Goal: Task Accomplishment & Management: Use online tool/utility

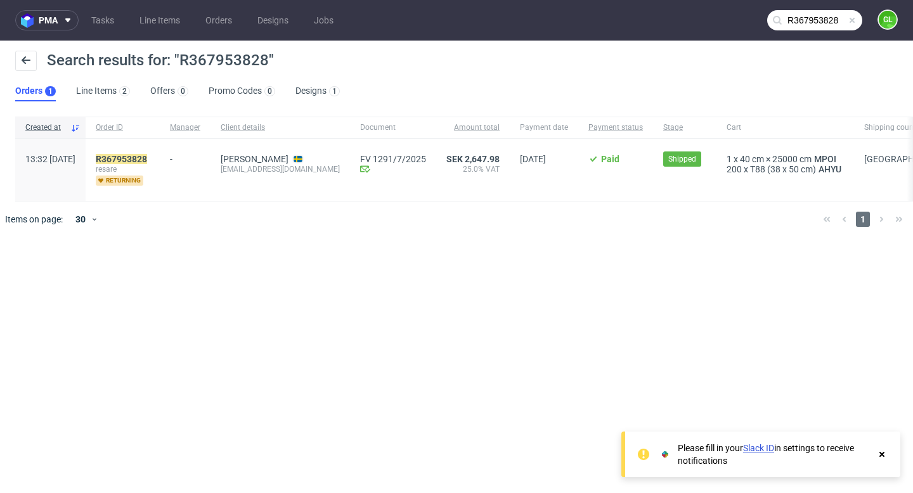
click at [853, 24] on span at bounding box center [852, 20] width 10 height 10
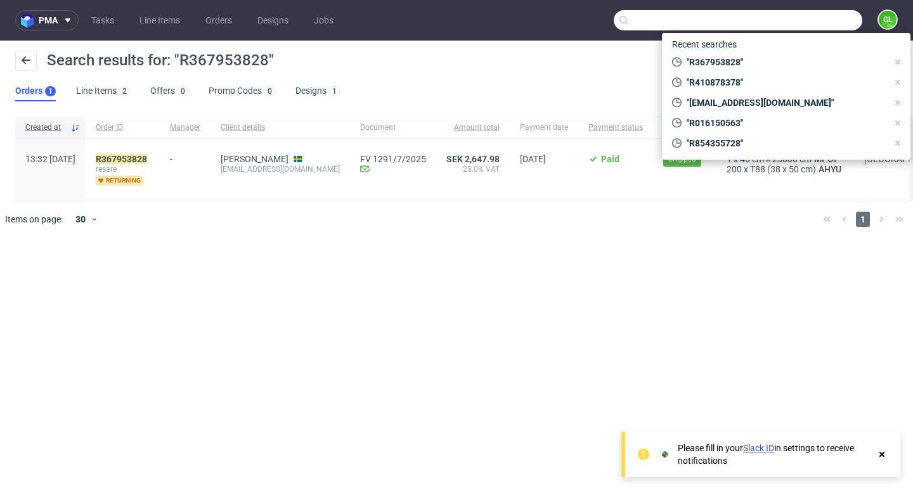
click at [815, 21] on input "text" at bounding box center [738, 20] width 249 height 20
paste input "R949675929"
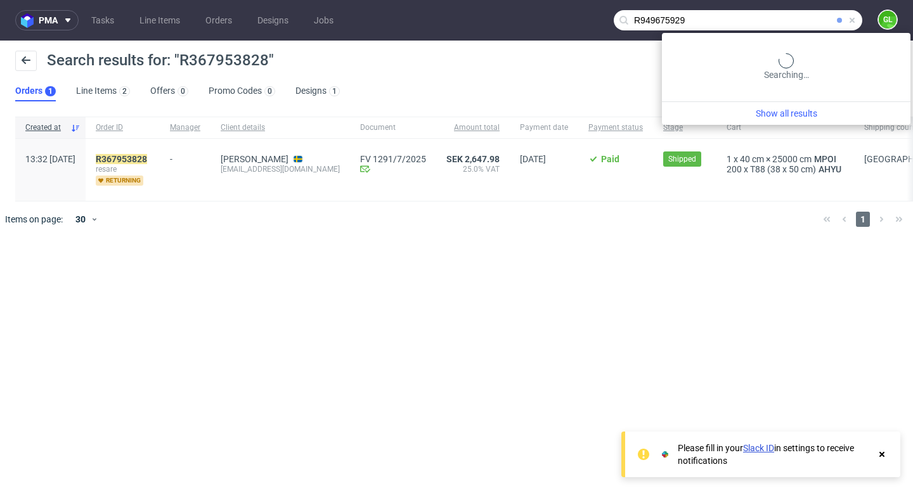
type input "R949675929"
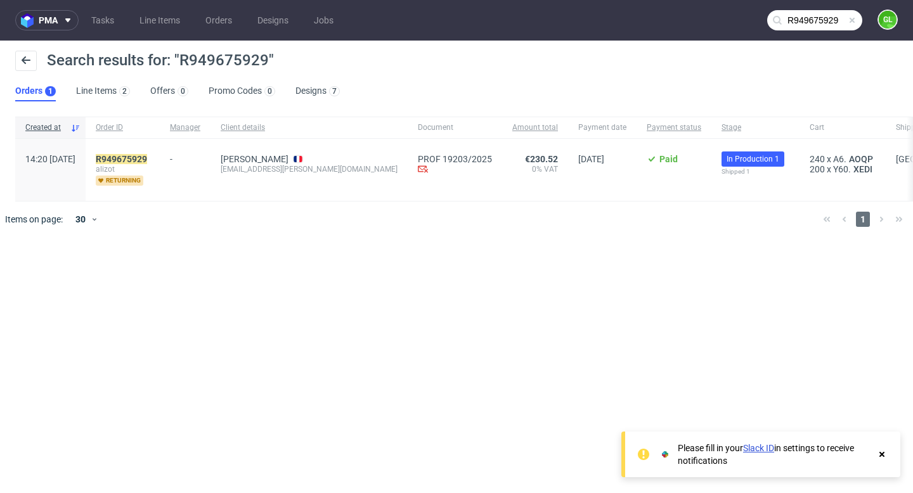
click at [150, 165] on span "alizot" at bounding box center [123, 169] width 54 height 10
click at [147, 162] on mark "R949675929" at bounding box center [121, 159] width 51 height 10
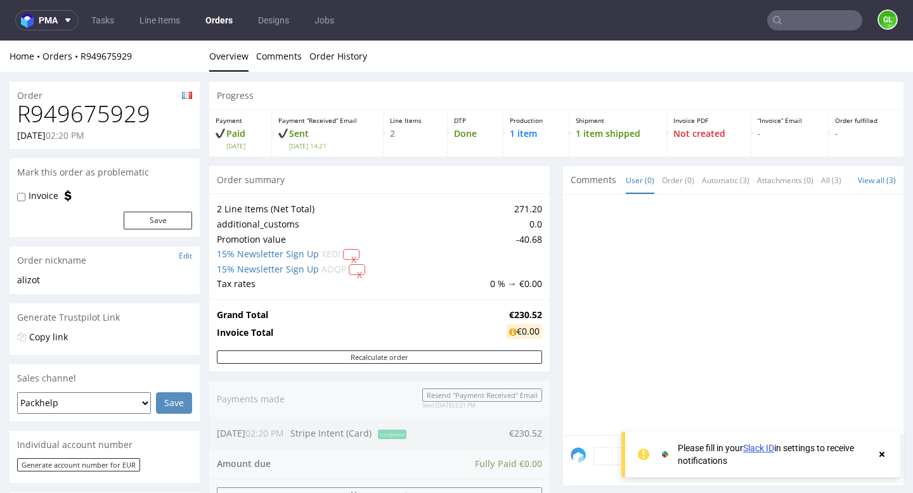
click at [884, 452] on use at bounding box center [881, 454] width 5 height 5
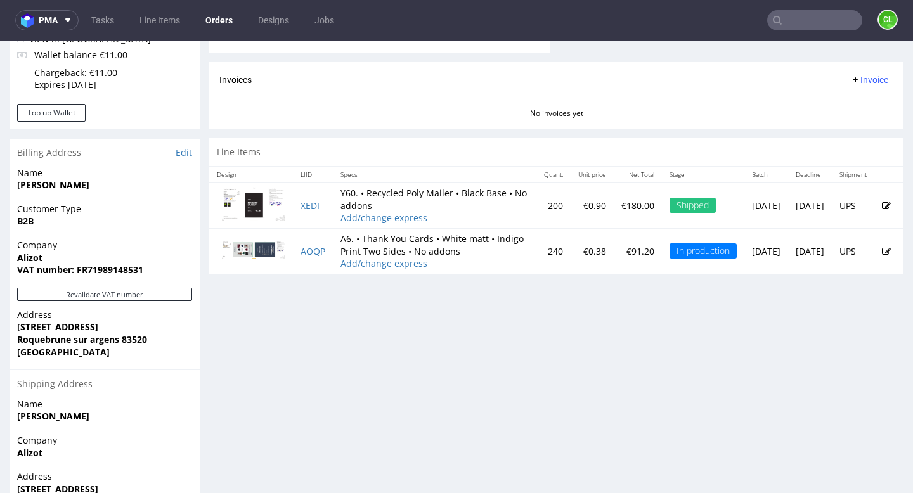
scroll to position [519, 0]
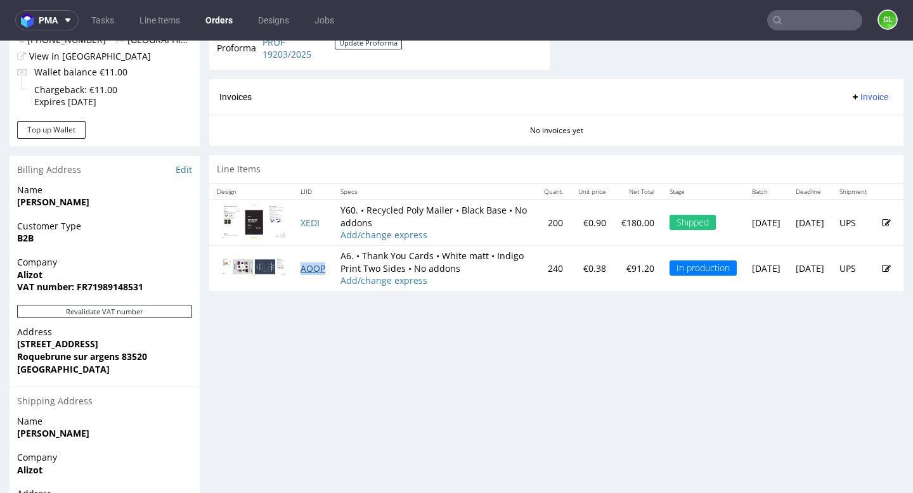
click at [311, 274] on link "AOQP" at bounding box center [312, 268] width 25 height 12
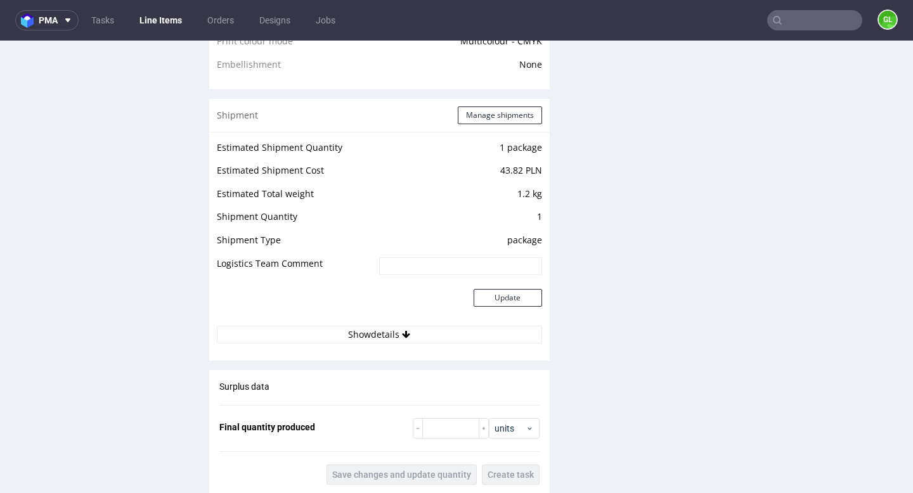
scroll to position [1104, 0]
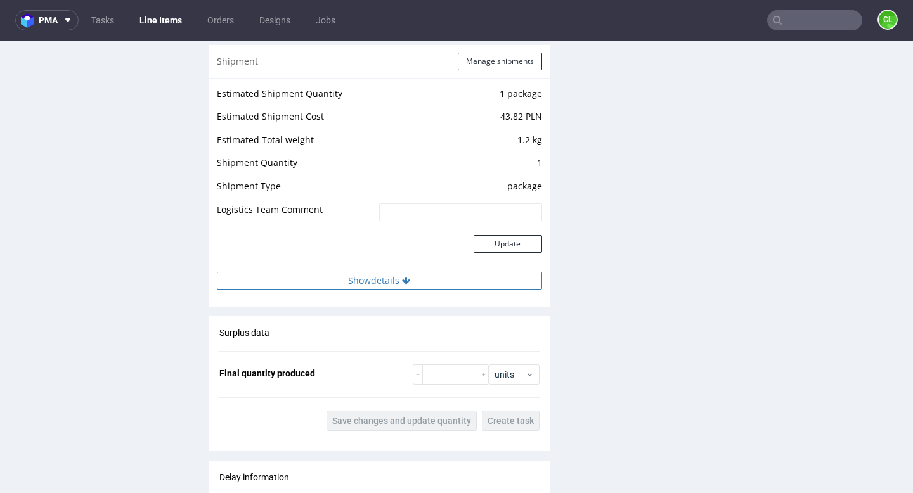
click at [393, 281] on button "Show details" at bounding box center [379, 281] width 325 height 18
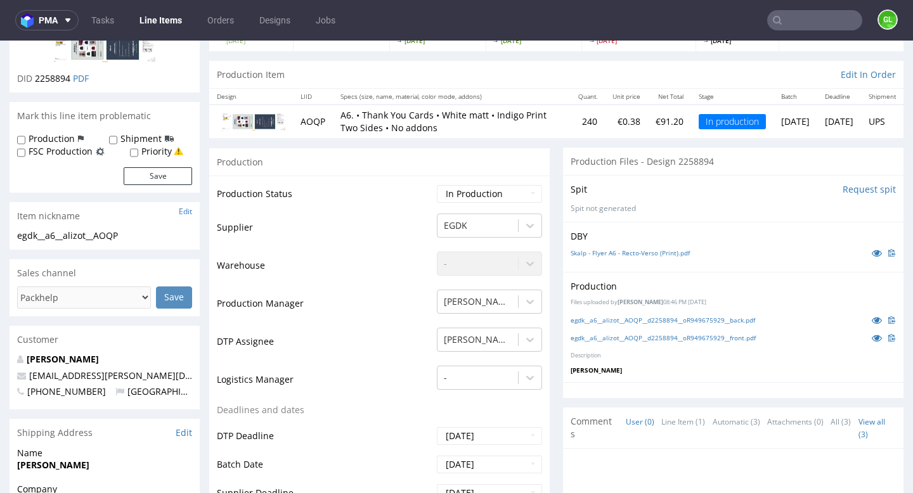
scroll to position [0, 0]
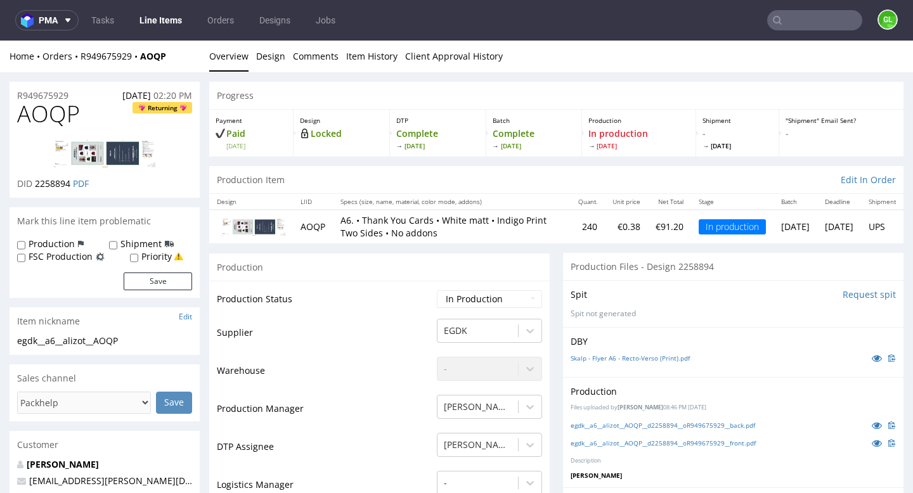
click at [812, 29] on input "text" at bounding box center [814, 20] width 95 height 20
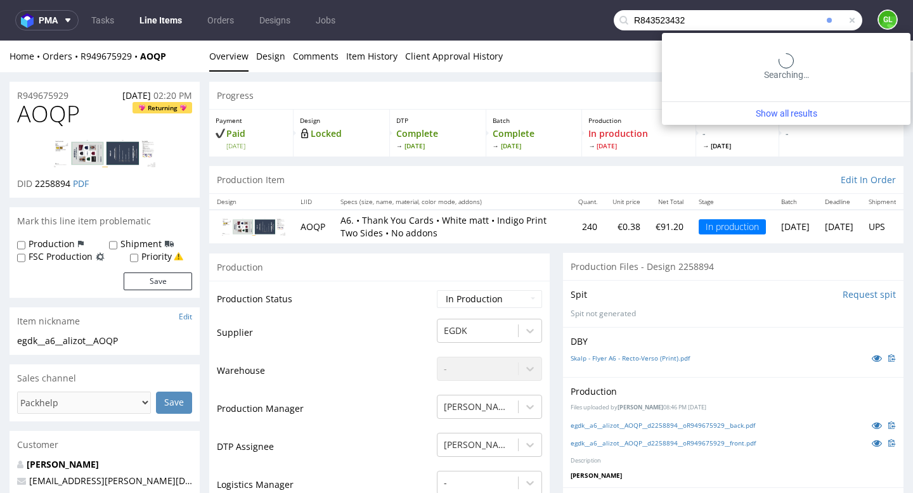
type input "R843523432"
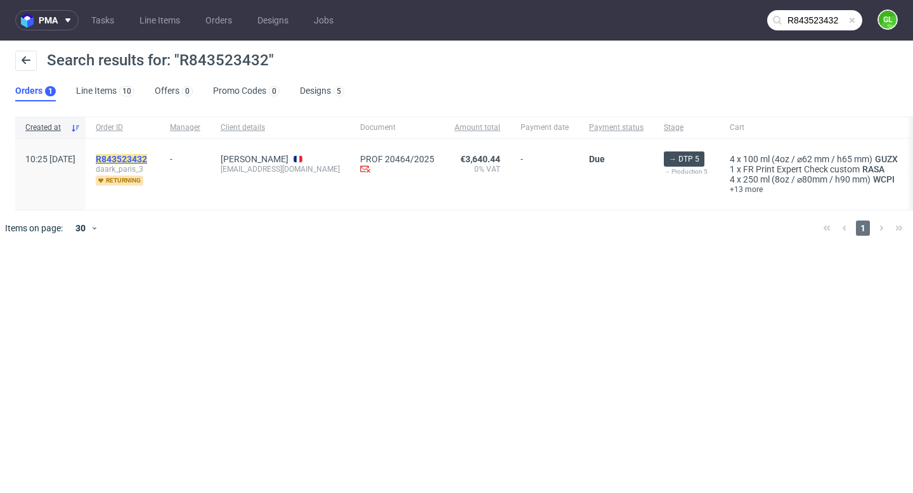
click at [147, 158] on mark "R843523432" at bounding box center [121, 159] width 51 height 10
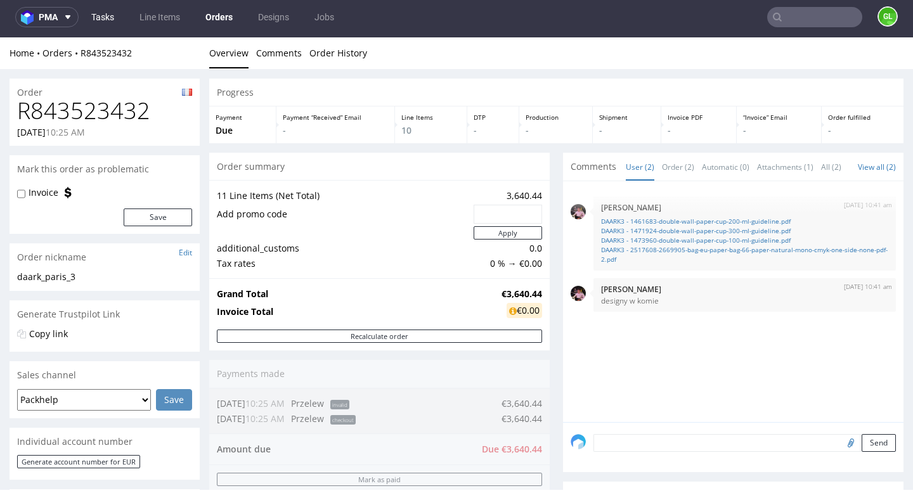
click at [109, 10] on link "Tasks" at bounding box center [103, 17] width 38 height 20
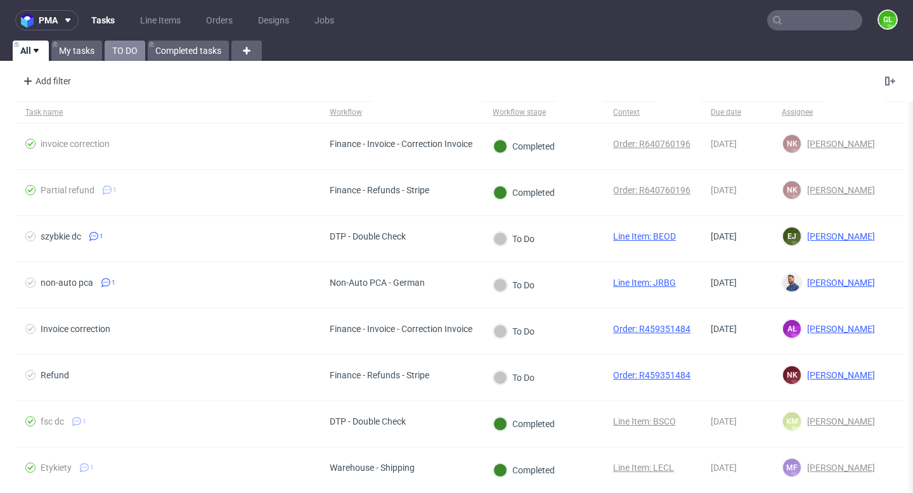
click at [131, 49] on link "TO DO" at bounding box center [125, 51] width 41 height 20
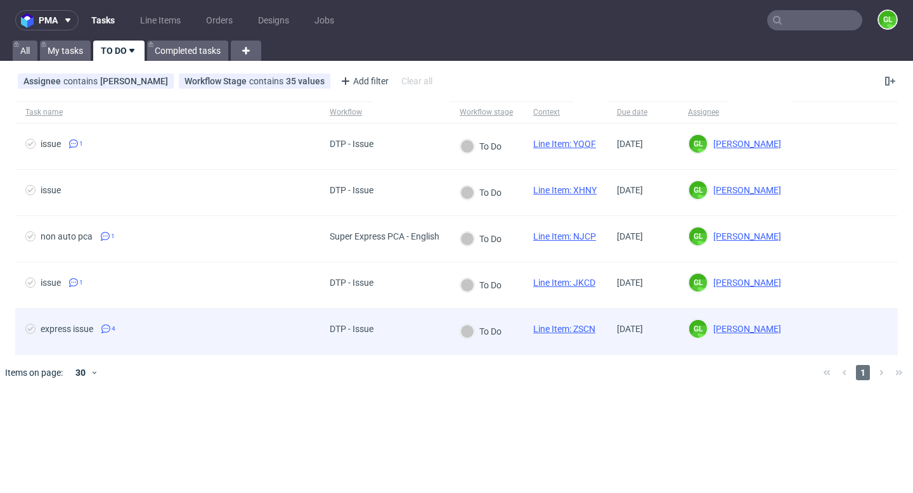
click at [271, 340] on div "express issue 4" at bounding box center [167, 332] width 304 height 46
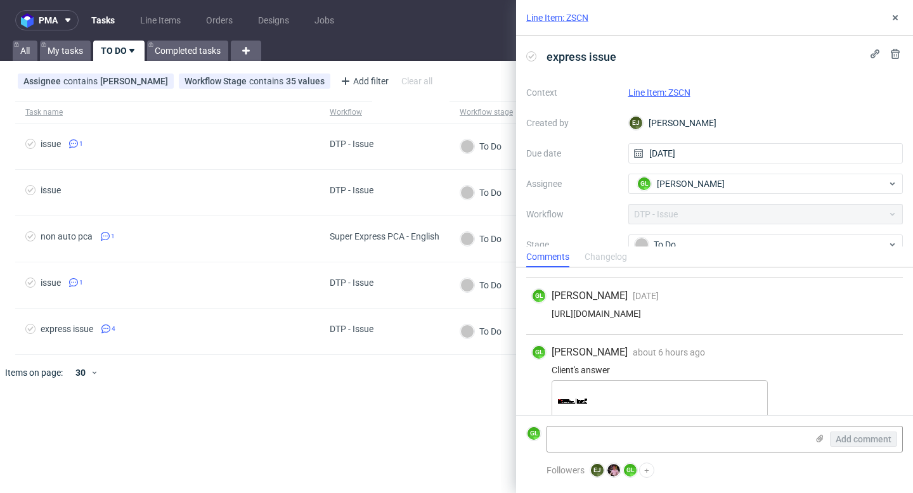
scroll to position [84, 0]
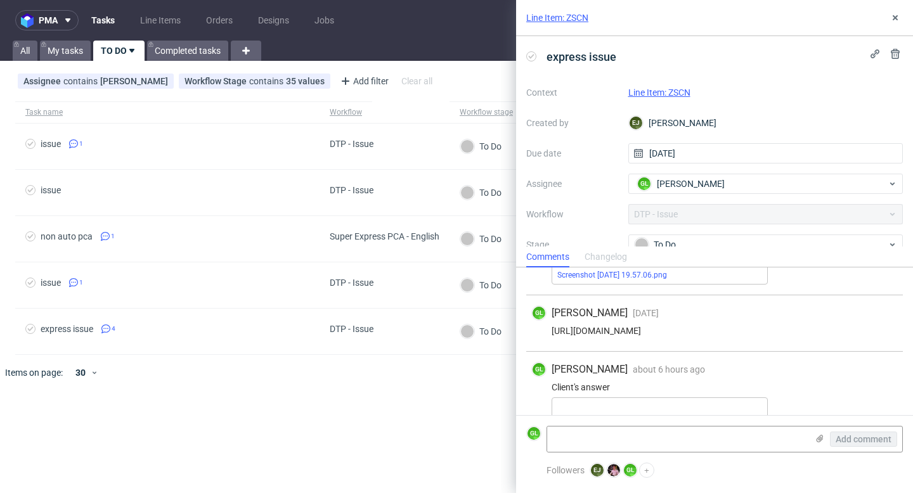
click at [724, 331] on div "https://app-eu1.hubspot.com/contacts/25600958/record/0-5/231393943744/" at bounding box center [714, 331] width 366 height 10
copy div "https://app-eu1.hubspot.com/contacts/25600958/record/0-5/231393943744/"
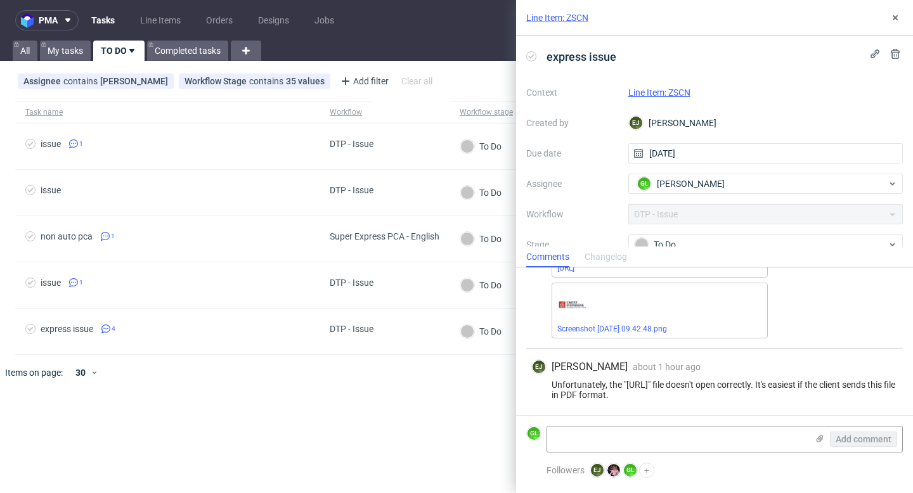
click at [694, 349] on div "GL Guillaume Leroux about 6 hours ago 29th Sep 2025, 10:25 Client's answer CEBF…" at bounding box center [714, 262] width 377 height 173
drag, startPoint x: 625, startPoint y: 385, endPoint x: 691, endPoint y: 385, distance: 65.9
click at [691, 385] on div "Unfortunately, the "CEBFC_1pact.ai" file doesn't open correctly. It's easiest i…" at bounding box center [714, 390] width 366 height 20
copy div "CEBFC_1pact.ai""
click at [593, 442] on textarea at bounding box center [677, 439] width 260 height 25
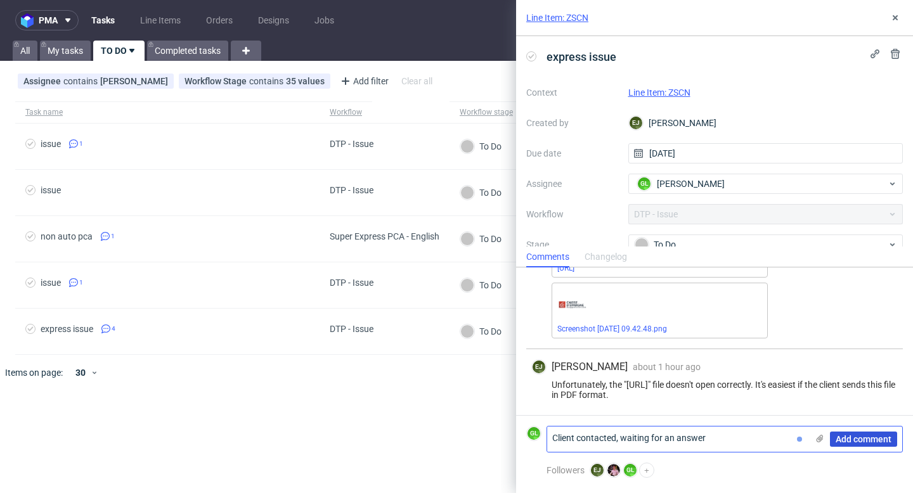
type textarea "Client contacted, waiting for an answer"
click at [859, 441] on span "Add comment" at bounding box center [864, 439] width 56 height 9
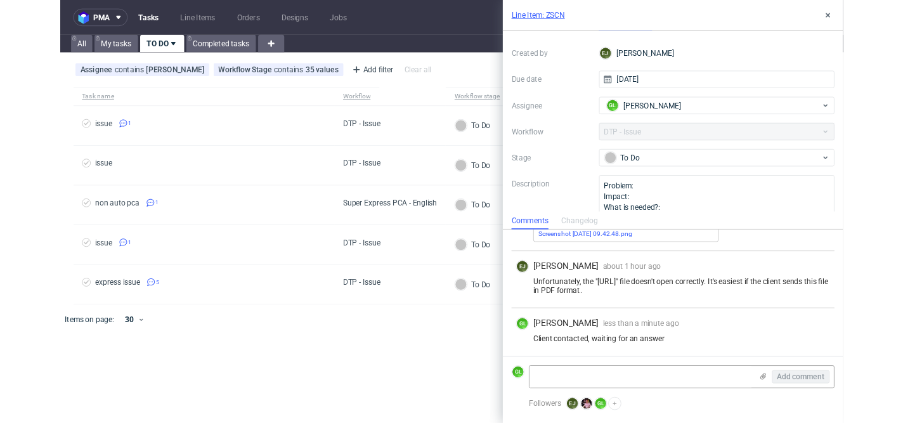
scroll to position [60, 0]
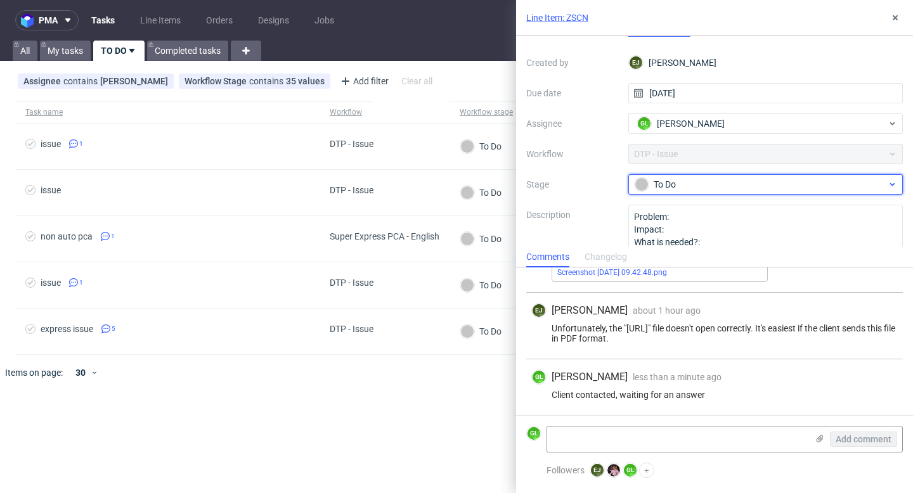
click at [758, 178] on div "To Do" at bounding box center [761, 185] width 252 height 14
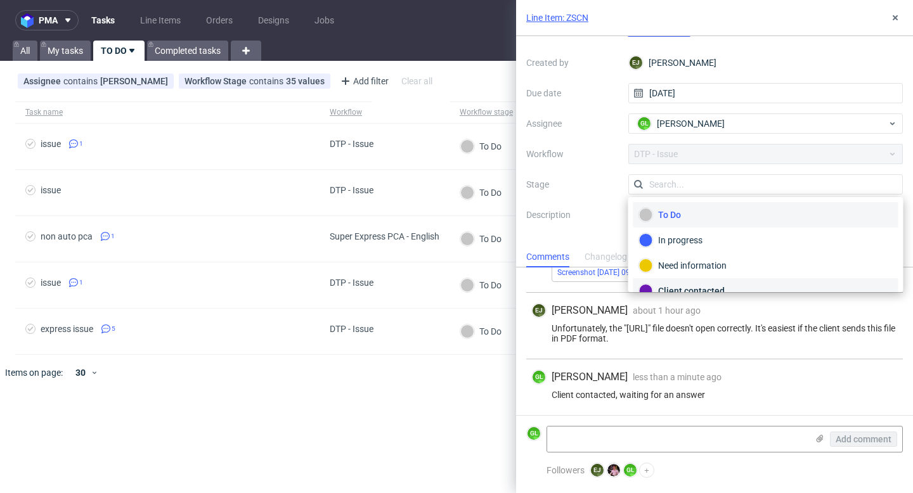
click at [704, 287] on div "Client contacted" at bounding box center [766, 291] width 254 height 14
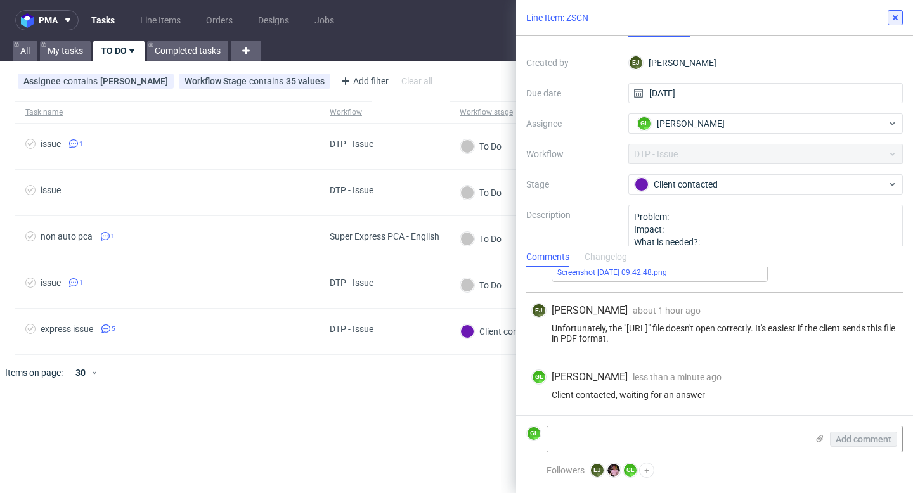
click at [896, 16] on use at bounding box center [895, 17] width 5 height 5
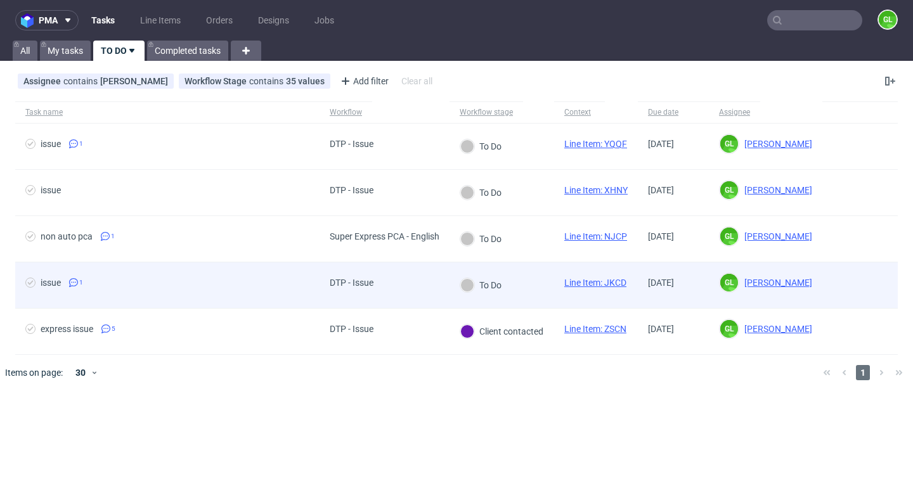
click at [544, 297] on div "To Do" at bounding box center [501, 285] width 105 height 46
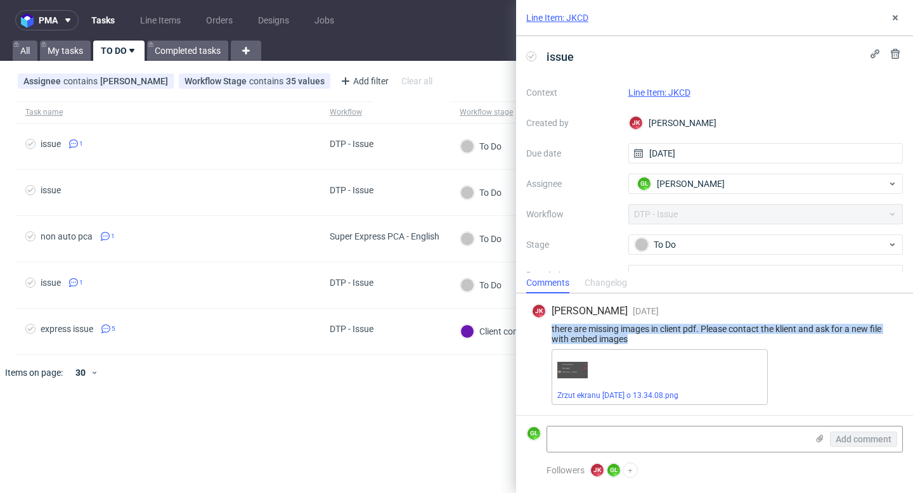
drag, startPoint x: 551, startPoint y: 328, endPoint x: 654, endPoint y: 342, distance: 103.6
click at [653, 342] on div "there are missing images in client pdf. Please contact the klient and ask for a…" at bounding box center [714, 334] width 366 height 20
copy div "there are missing images in client pdf. Please contact the klient and ask for a…"
drag, startPoint x: 552, startPoint y: 329, endPoint x: 638, endPoint y: 341, distance: 87.1
click at [638, 341] on div "there are missing images in client pdf. Please contact the klient and ask for a…" at bounding box center [714, 334] width 366 height 20
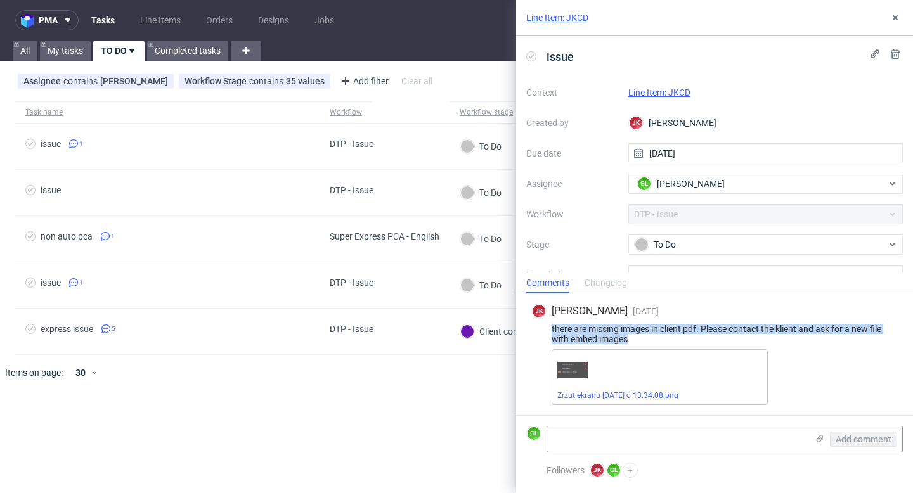
copy div "there are missing images in client pdf. Please contact the klient and ask for a…"
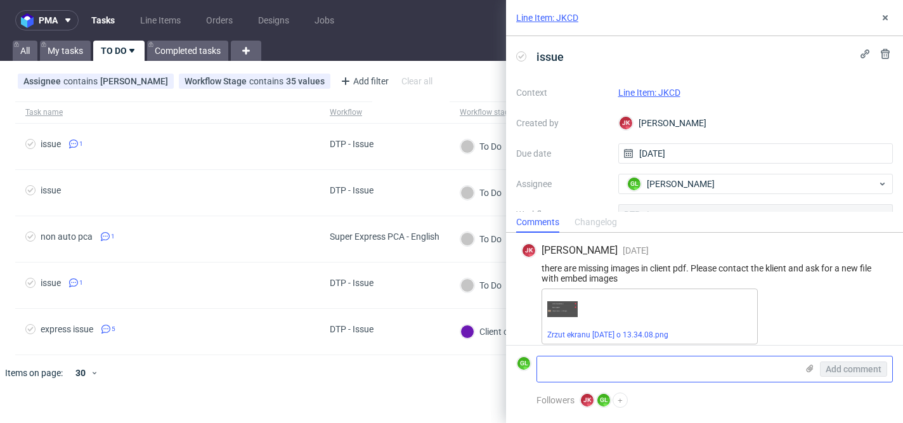
click at [581, 375] on textarea at bounding box center [667, 368] width 260 height 25
paste textarea "https://app-eu1.hubspot.com/contacts/25600958/record/0-5/237415377143/"
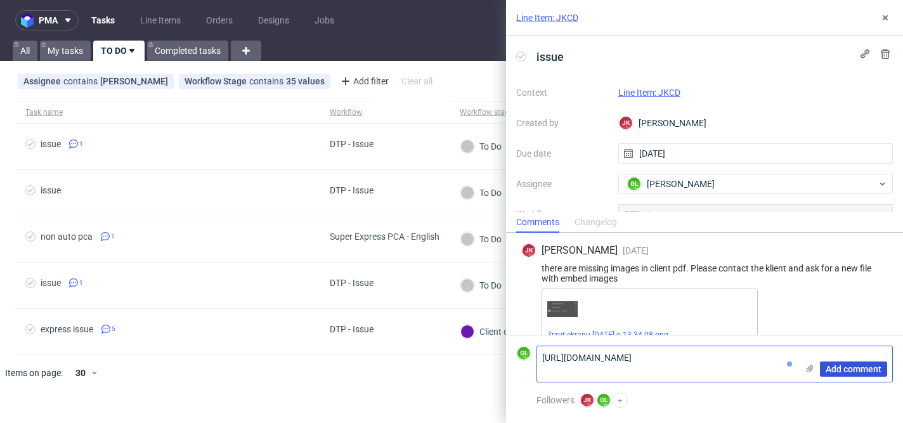
type textarea "https://app-eu1.hubspot.com/contacts/25600958/record/0-5/237415377143/"
click at [839, 374] on button "Add comment" at bounding box center [853, 368] width 67 height 15
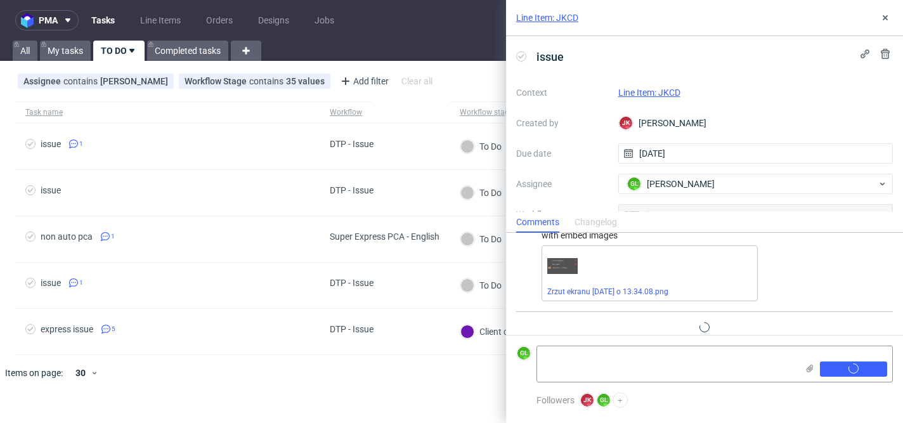
scroll to position [65, 0]
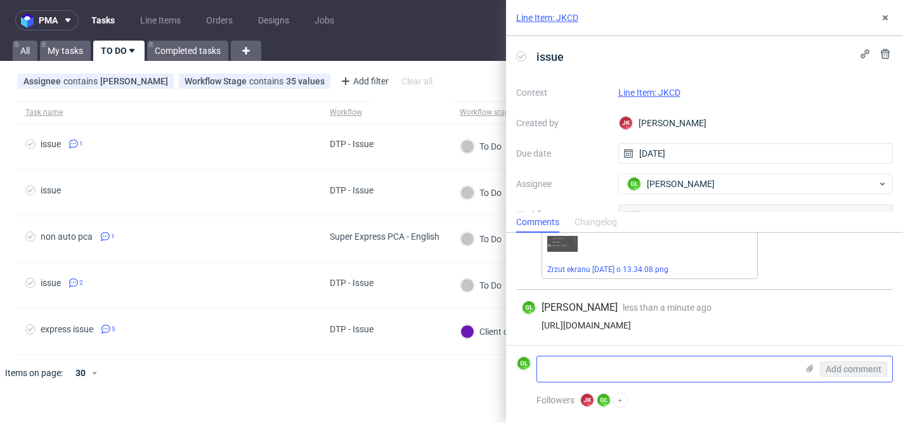
click at [638, 363] on textarea at bounding box center [667, 368] width 260 height 25
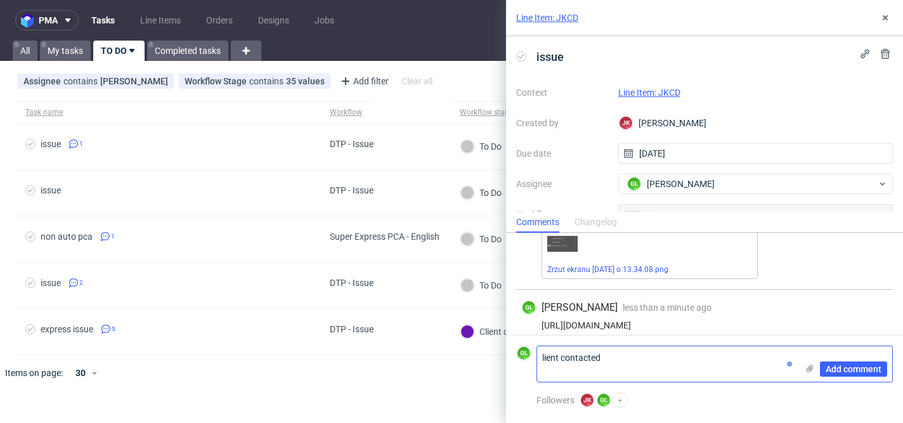
scroll to position [0, 0]
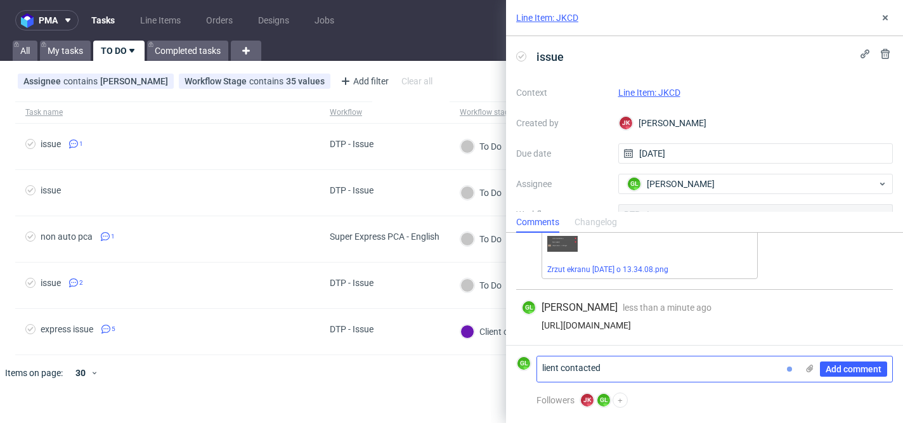
click at [541, 366] on textarea "lient contacted" at bounding box center [667, 368] width 260 height 25
type textarea "Client contacted"
click at [857, 370] on span "Add comment" at bounding box center [853, 369] width 56 height 9
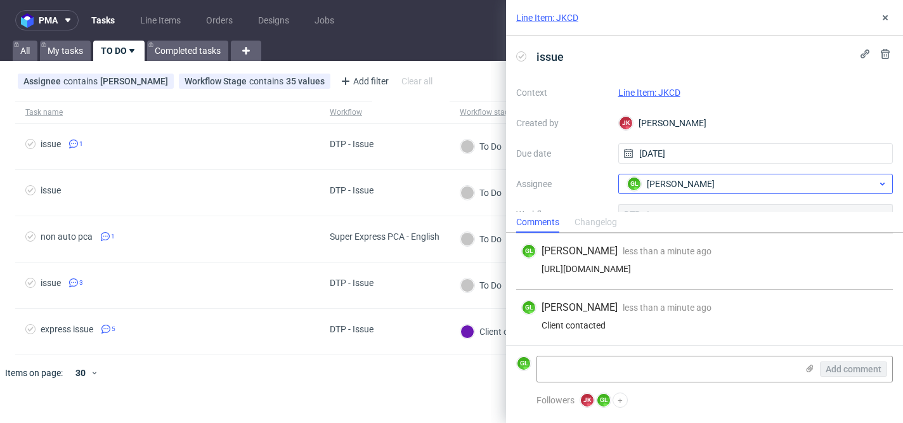
scroll to position [125, 0]
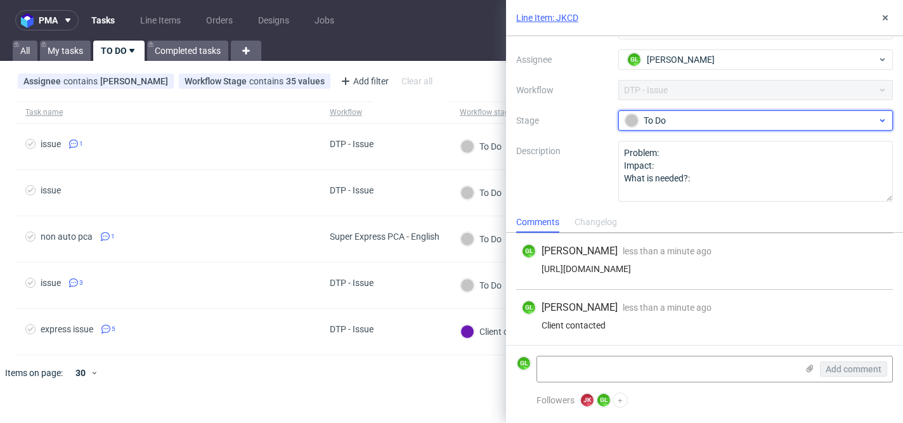
click at [697, 122] on div "To Do" at bounding box center [750, 120] width 252 height 14
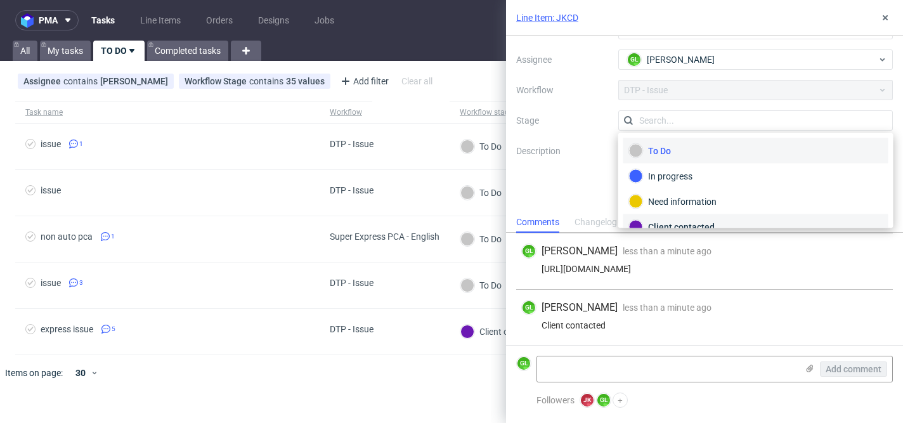
click at [669, 221] on div "Client contacted" at bounding box center [756, 227] width 254 height 14
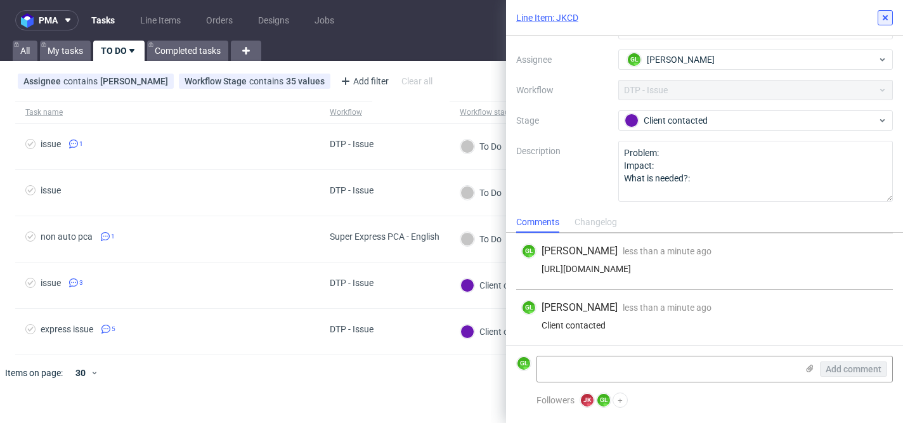
click at [882, 18] on icon at bounding box center [885, 18] width 10 height 10
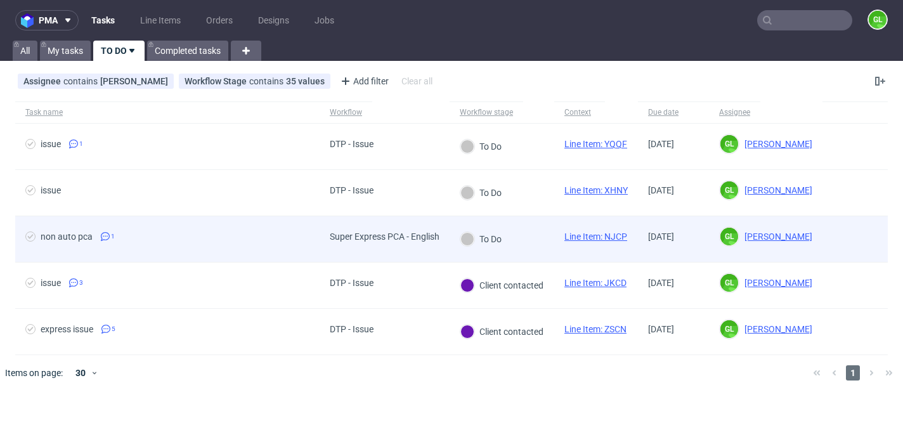
click at [265, 233] on span "non auto pca 1" at bounding box center [167, 238] width 284 height 15
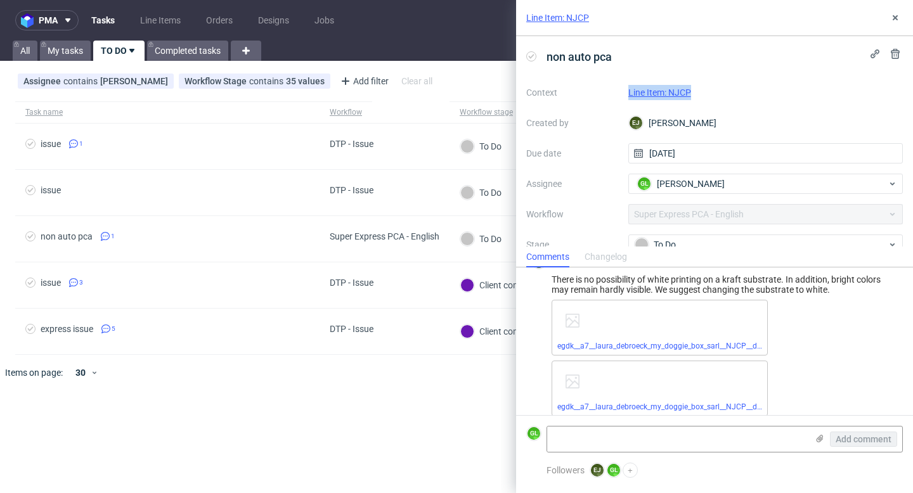
scroll to position [21, 0]
click at [650, 349] on link "egdk__a7__laura_debroeck_my_doggie_box_sarl__NJCP__d2264627__oR667337071__back.…" at bounding box center [718, 348] width 322 height 9
click at [629, 410] on link "egdk__a7__laura_debroeck_my_doggie_box_sarl__NJCP__d2264627__oR667337071__front…" at bounding box center [718, 409] width 322 height 9
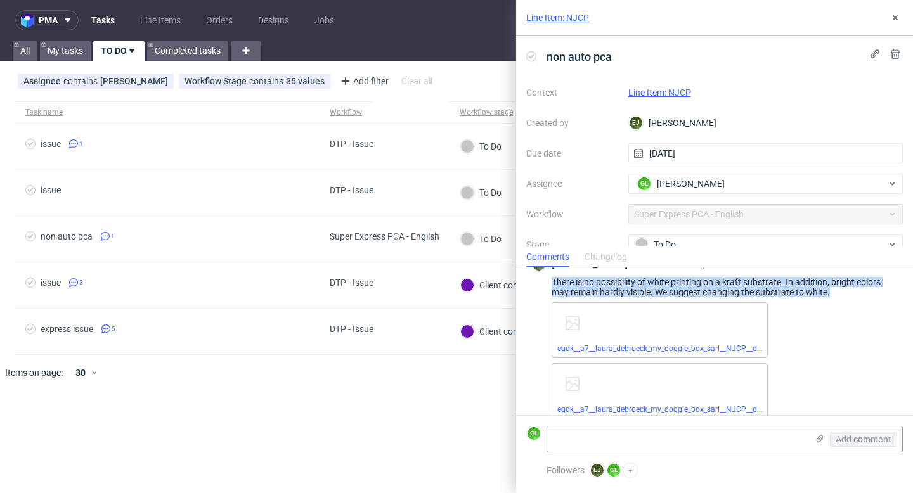
drag, startPoint x: 553, startPoint y: 277, endPoint x: 871, endPoint y: 286, distance: 318.4
click at [871, 286] on div "There is no possibility of white printing on a kraft substrate. In addition, br…" at bounding box center [714, 287] width 366 height 20
drag, startPoint x: 847, startPoint y: 294, endPoint x: 541, endPoint y: 281, distance: 305.8
click at [541, 281] on div "There is no possibility of white printing on a kraft substrate. In addition, br…" at bounding box center [714, 287] width 366 height 20
copy div "There is no possibility of white printing on a kraft substrate. In addition, br…"
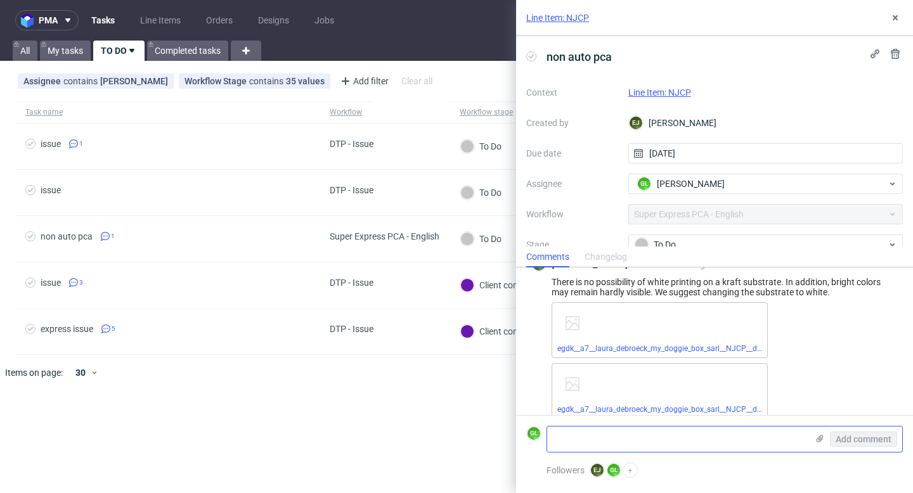
click at [609, 436] on textarea at bounding box center [677, 439] width 260 height 25
paste textarea "[URL][DOMAIN_NAME]"
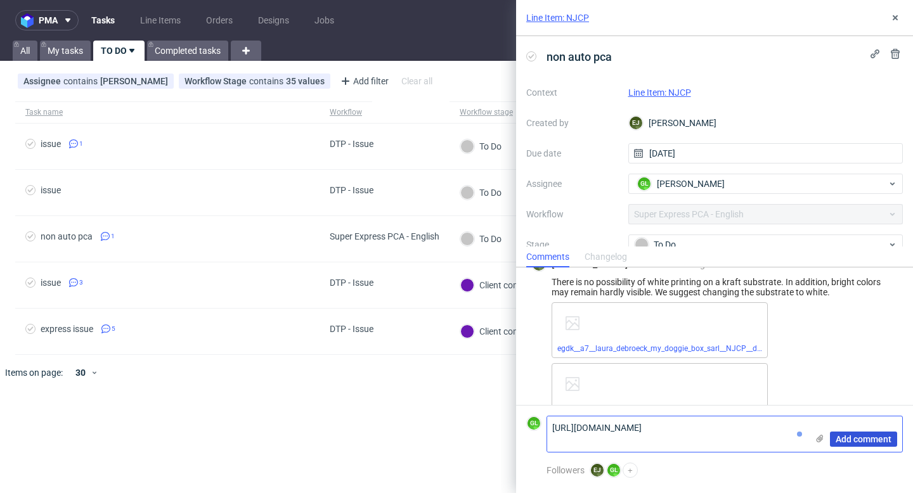
type textarea "[URL][DOMAIN_NAME]"
click at [863, 441] on span "Add comment" at bounding box center [864, 439] width 56 height 9
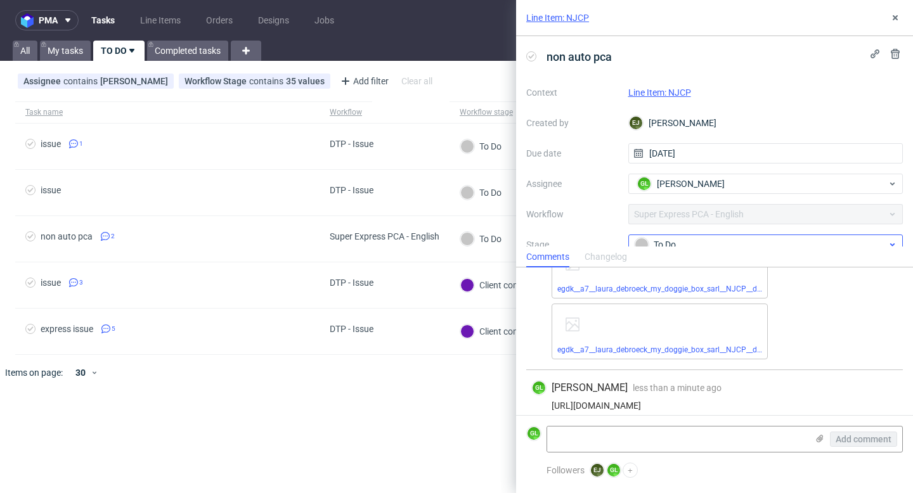
scroll to position [101, 0]
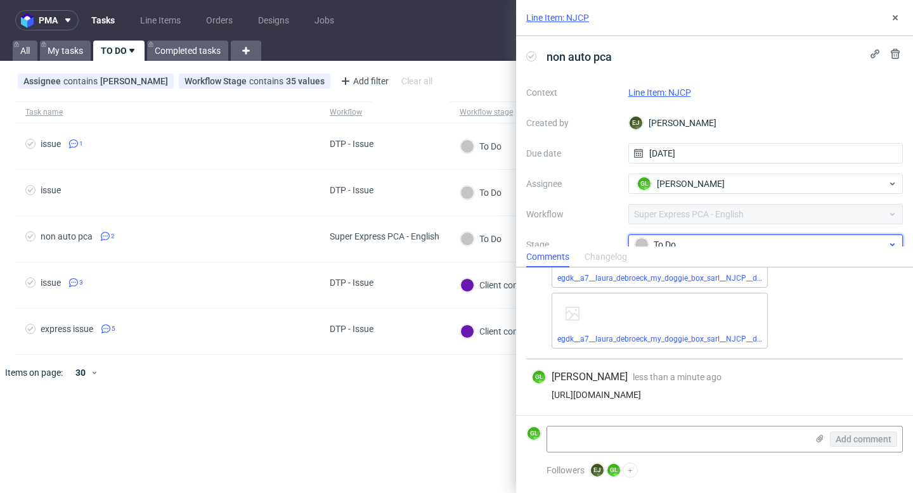
click at [715, 238] on div "To Do" at bounding box center [761, 245] width 252 height 14
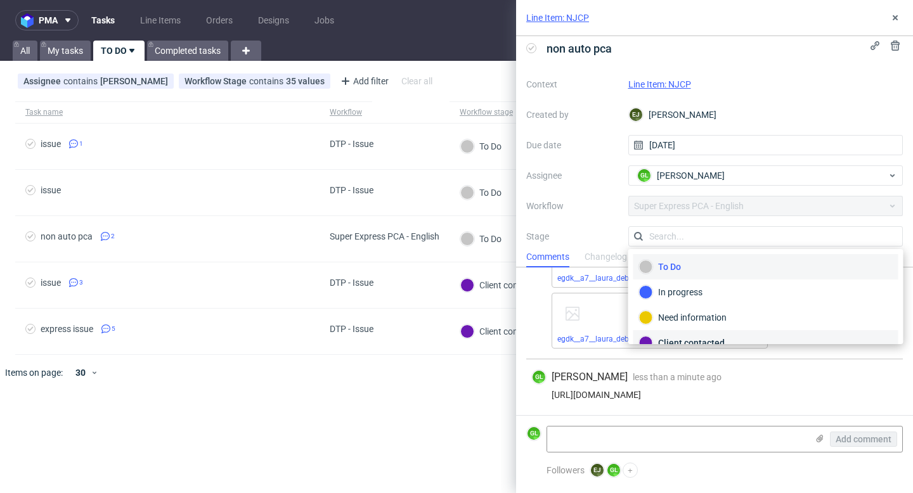
click at [695, 340] on div "Client contacted" at bounding box center [766, 343] width 254 height 14
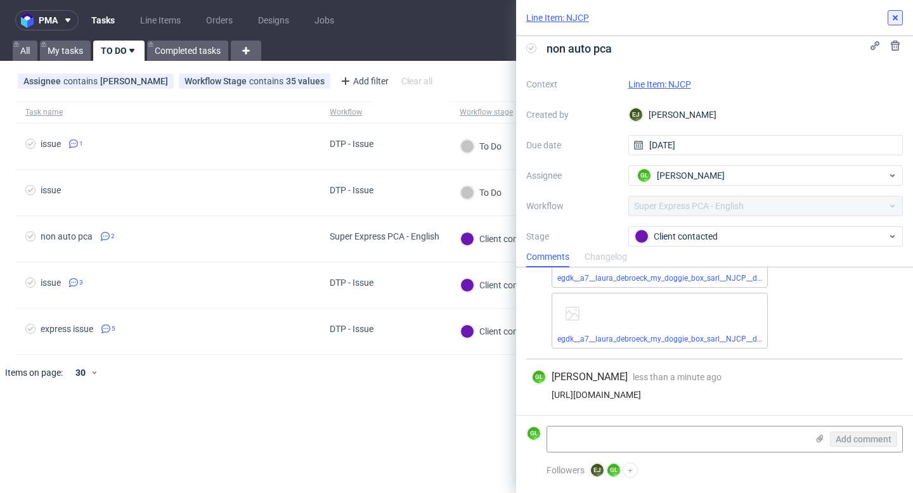
click at [897, 15] on use at bounding box center [895, 17] width 5 height 5
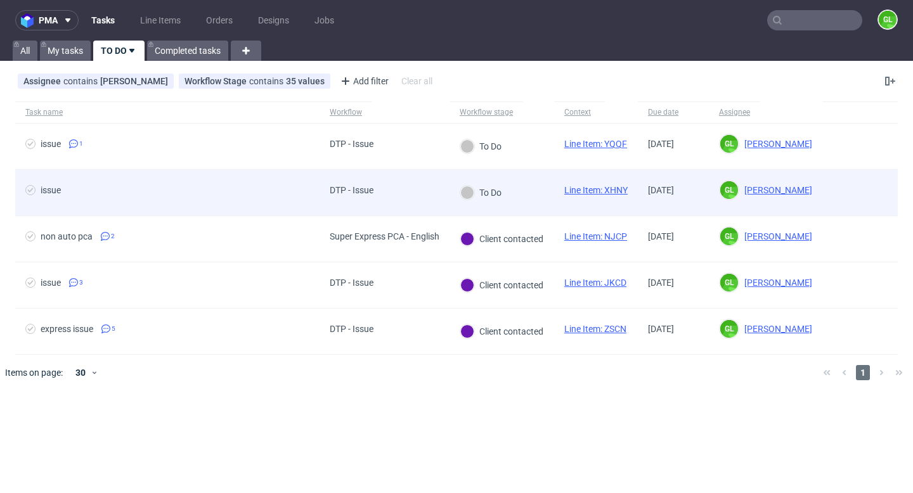
click at [218, 211] on div "issue" at bounding box center [167, 193] width 304 height 46
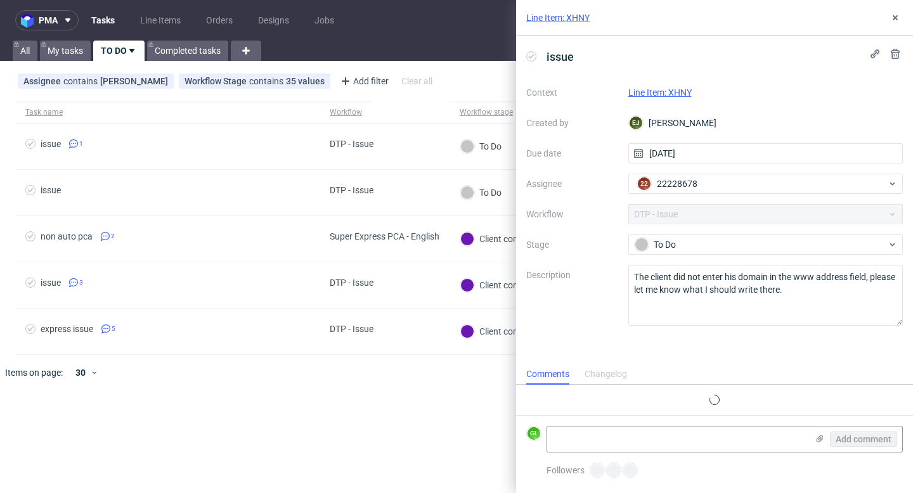
scroll to position [10, 0]
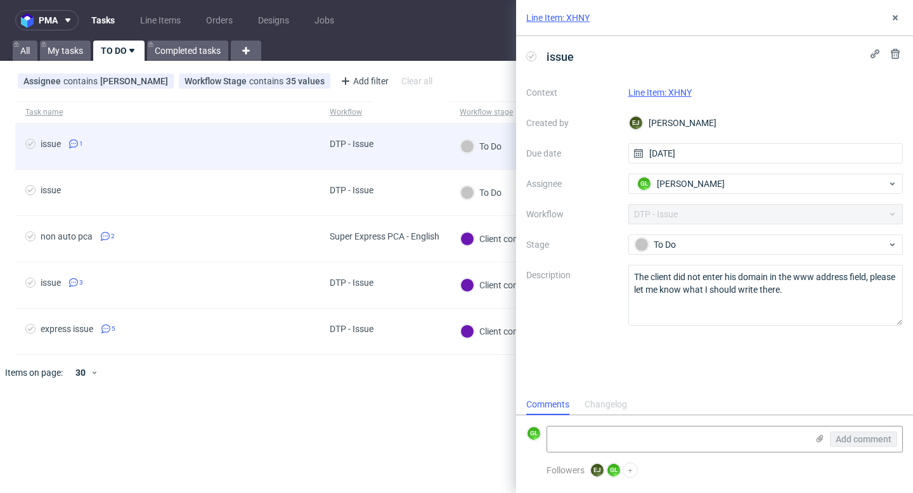
click at [122, 150] on span "issue 1" at bounding box center [167, 146] width 284 height 15
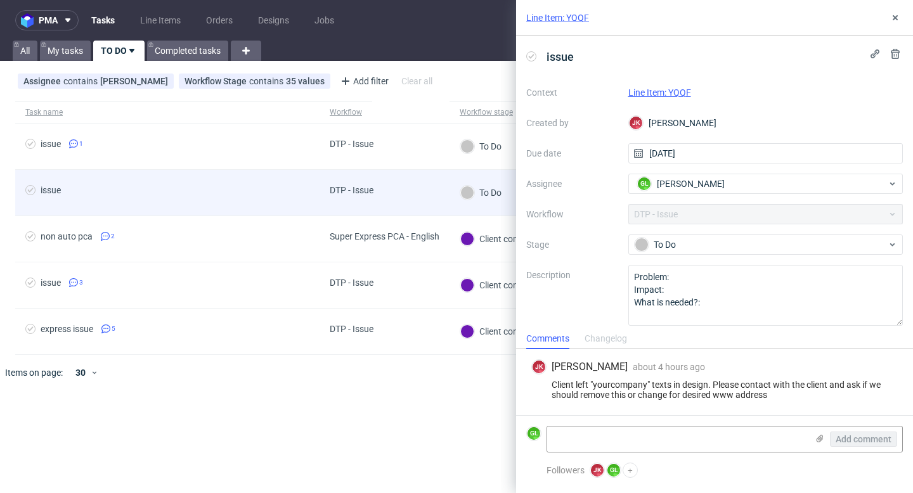
click at [132, 195] on span "issue" at bounding box center [167, 192] width 284 height 15
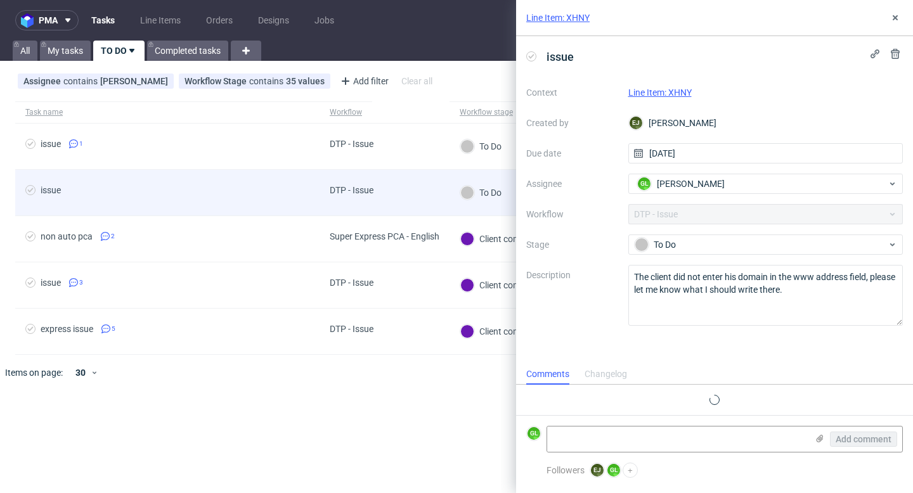
scroll to position [10, 0]
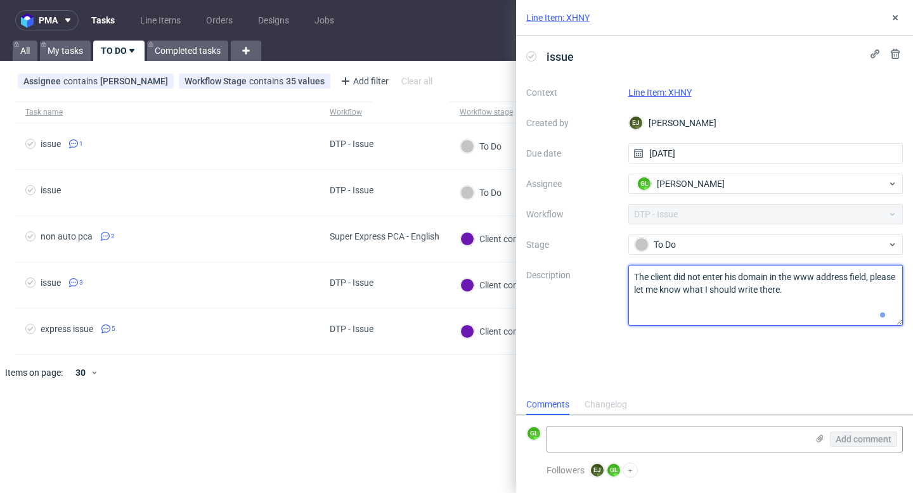
drag, startPoint x: 636, startPoint y: 274, endPoint x: 889, endPoint y: 292, distance: 253.6
click at [888, 292] on textarea "The client did not enter his domain in the www address field, please let me kno…" at bounding box center [765, 295] width 275 height 61
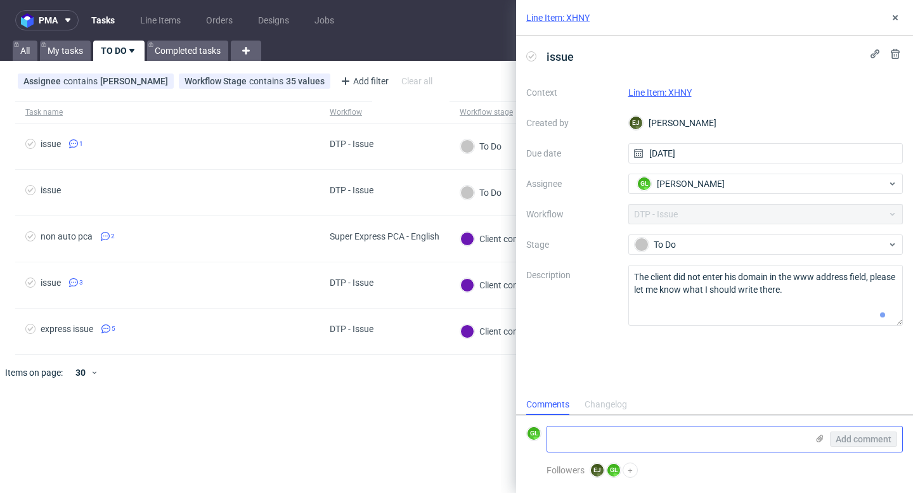
click at [605, 441] on textarea at bounding box center [677, 439] width 260 height 25
paste textarea "https://app-eu1.hubspot.com/contacts/25600958/record/0-5/232708245706/"
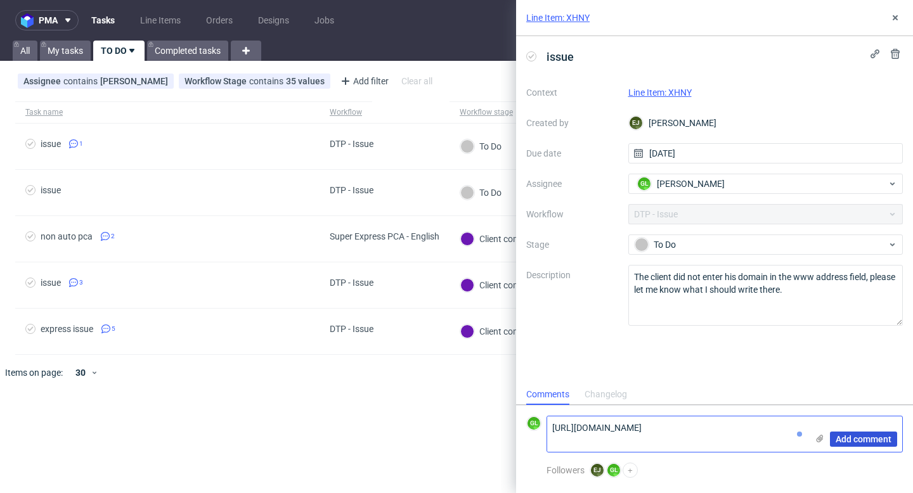
type textarea "https://app-eu1.hubspot.com/contacts/25600958/record/0-5/232708245706/"
click at [877, 439] on span "Add comment" at bounding box center [864, 439] width 56 height 9
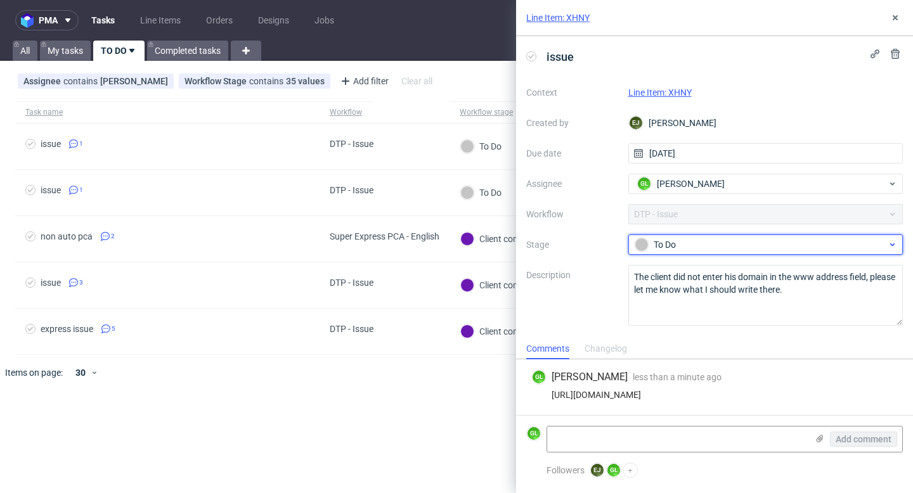
click at [737, 243] on div "To Do" at bounding box center [761, 245] width 252 height 14
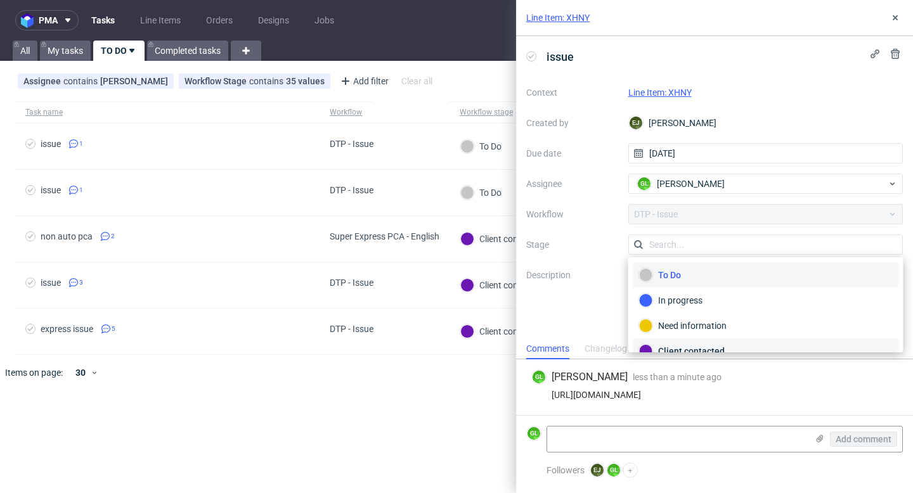
click at [697, 351] on div "Client contacted" at bounding box center [766, 351] width 254 height 14
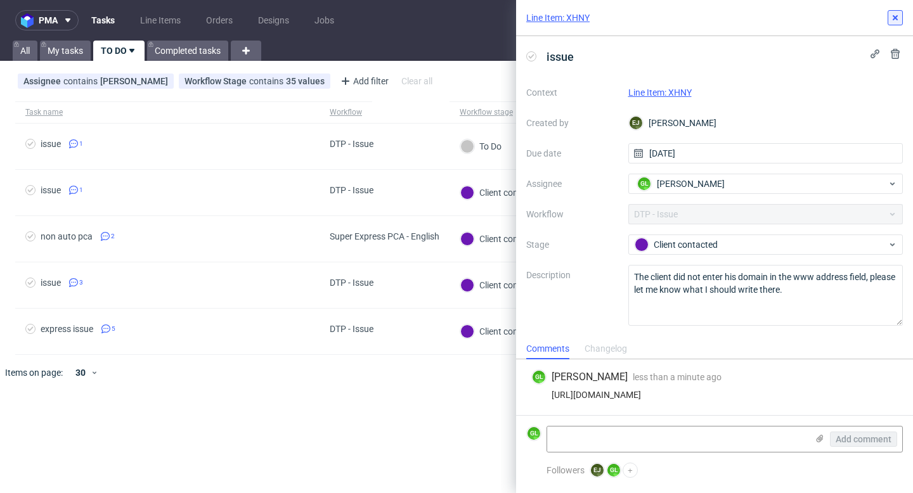
click at [893, 16] on use at bounding box center [895, 17] width 5 height 5
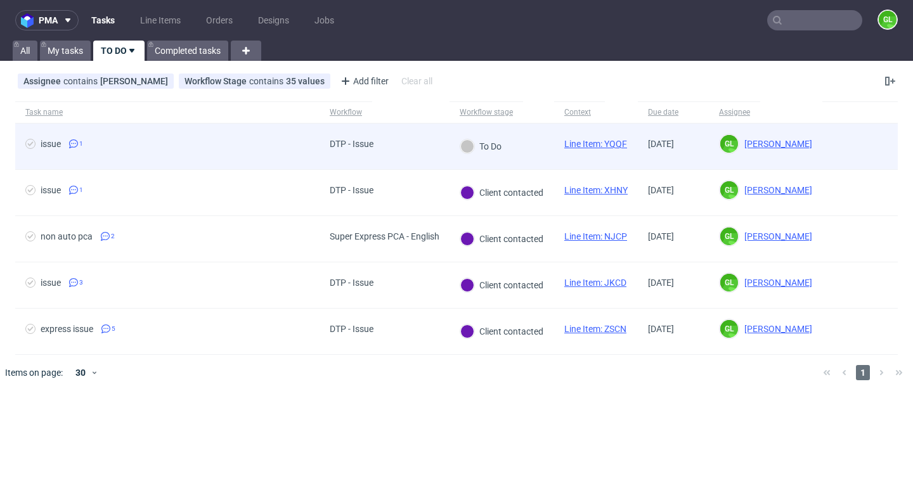
click at [264, 142] on span "issue 1" at bounding box center [167, 146] width 284 height 15
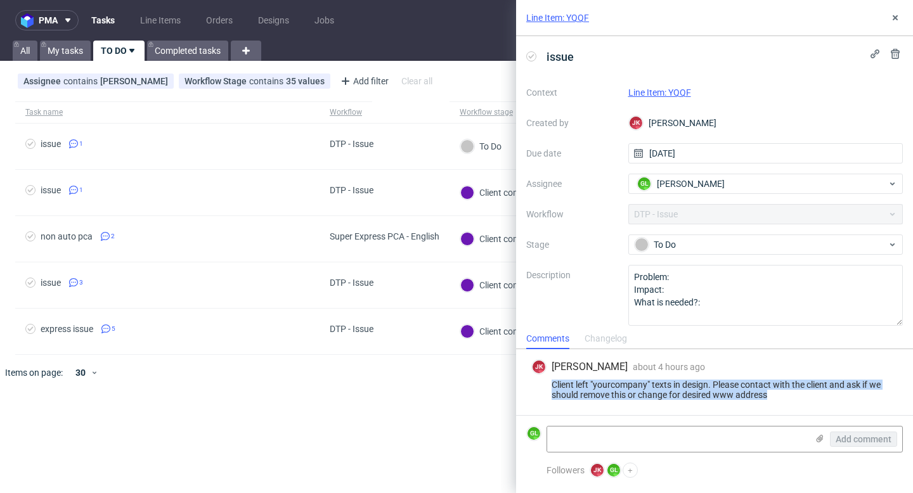
drag, startPoint x: 777, startPoint y: 396, endPoint x: 538, endPoint y: 382, distance: 239.4
click at [538, 382] on div "Client left "yourcompany" texts in design. Please contact with the client and a…" at bounding box center [714, 390] width 366 height 20
copy div "Client left "yourcompany" texts in design. Please contact with the client and a…"
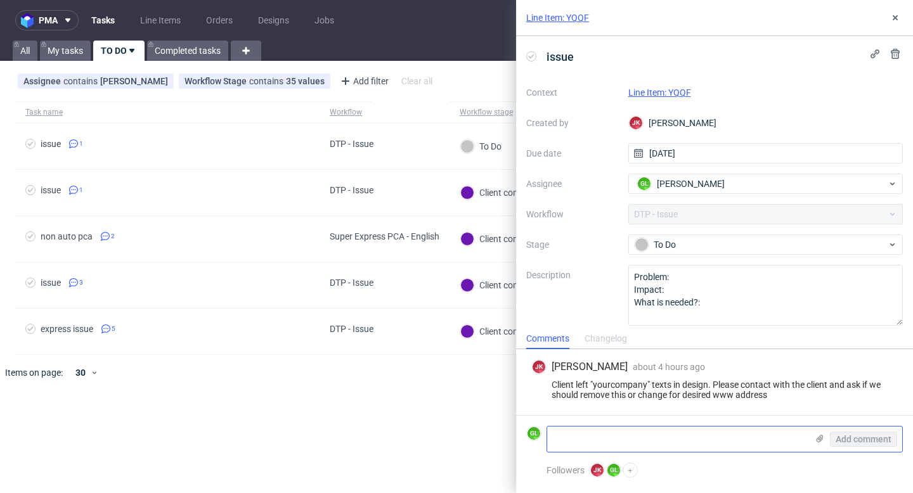
click at [664, 440] on textarea at bounding box center [677, 439] width 260 height 25
paste textarea "https://app-eu1.hubspot.com/contacts/25600958/record/0-5/232708245723/"
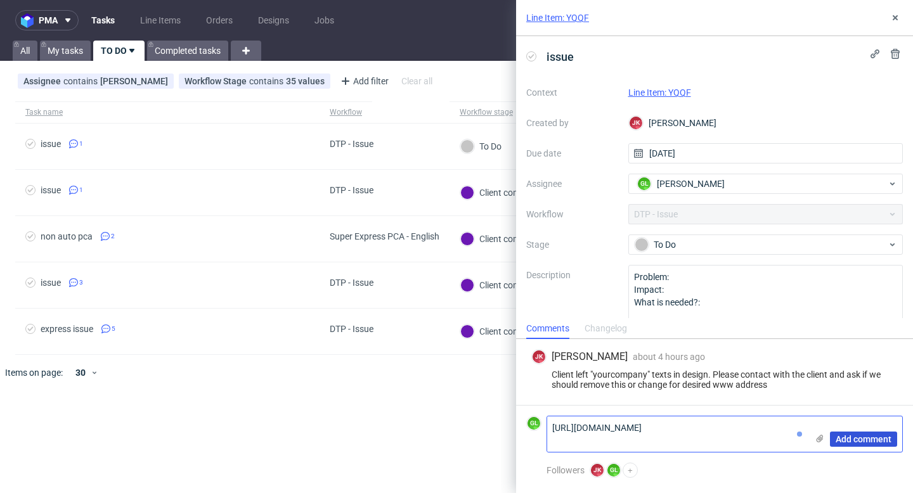
type textarea "https://app-eu1.hubspot.com/contacts/25600958/record/0-5/232708245723/"
click at [881, 437] on span "Add comment" at bounding box center [864, 439] width 56 height 9
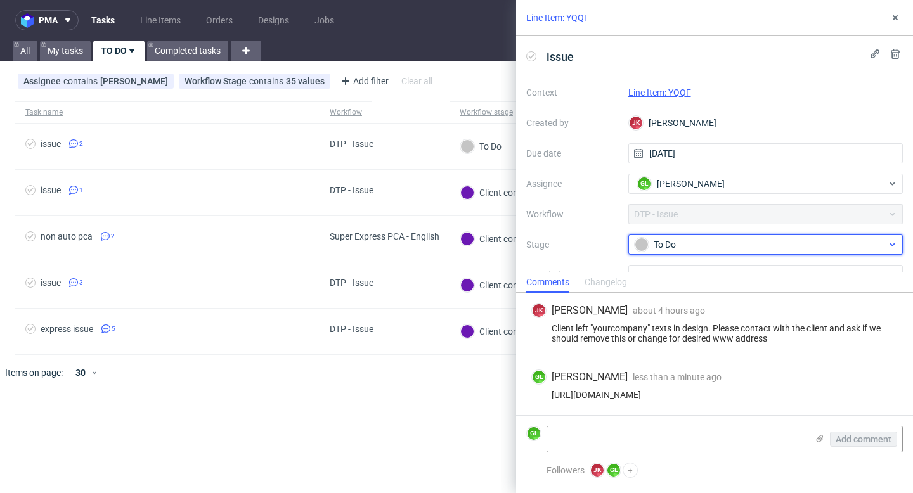
click at [784, 241] on div "To Do" at bounding box center [761, 245] width 252 height 14
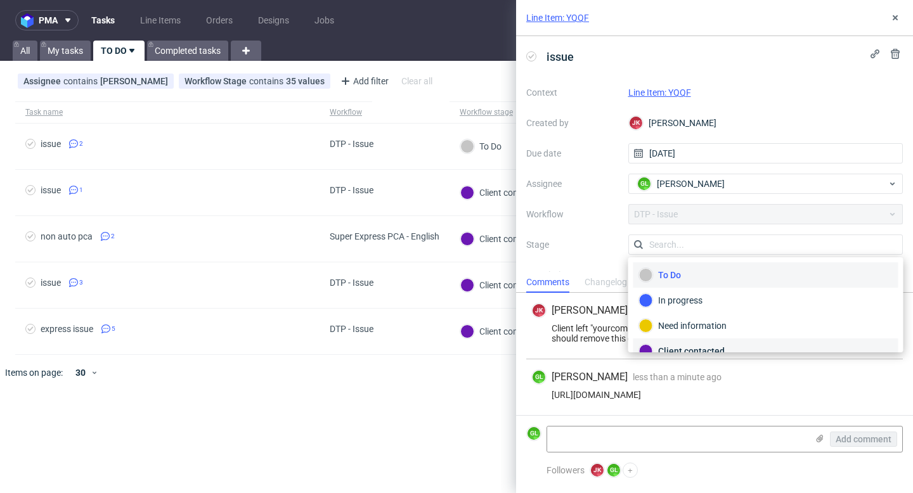
click at [703, 347] on div "Client contacted" at bounding box center [766, 351] width 254 height 14
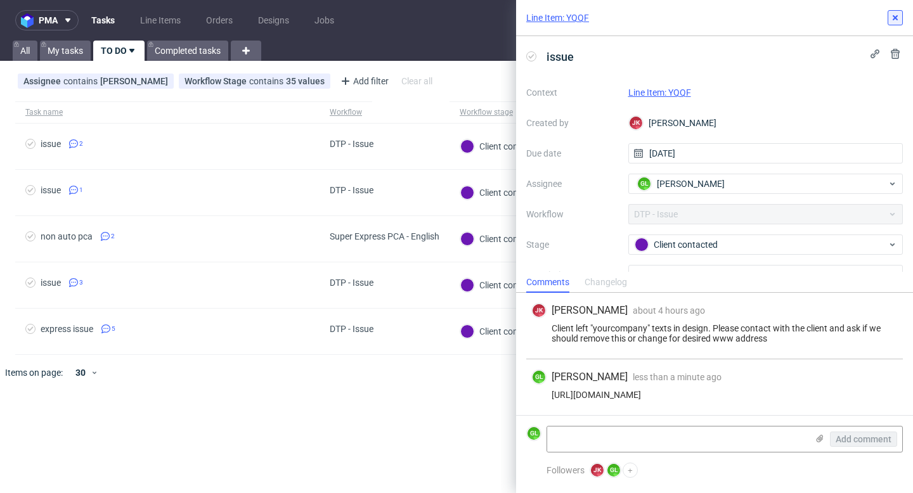
click at [898, 19] on icon at bounding box center [895, 18] width 10 height 10
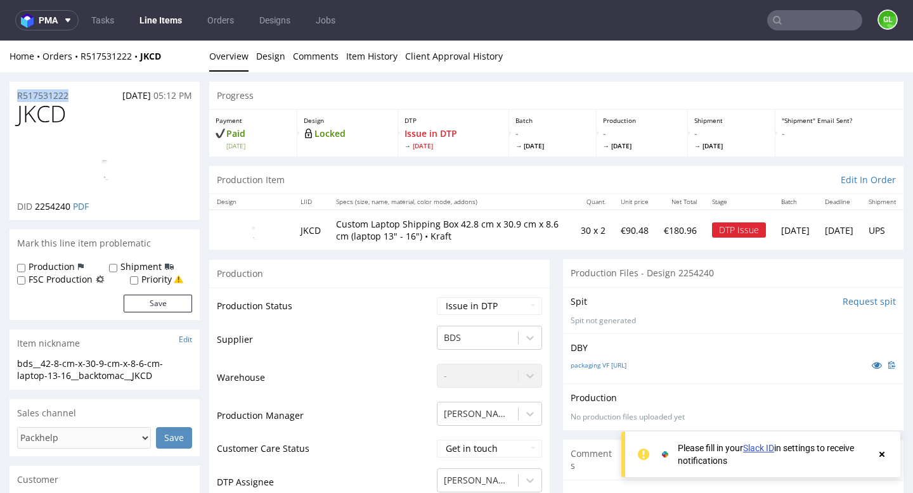
drag, startPoint x: 72, startPoint y: 98, endPoint x: 11, endPoint y: 101, distance: 60.3
click at [11, 101] on section "R517531222 17.09.2025 05:12 PM JKCD DID 2254240 PDF" at bounding box center [105, 151] width 190 height 139
click at [11, 101] on div "JKCD DID 2254240 PDF" at bounding box center [105, 160] width 190 height 119
click at [75, 95] on div "R517531222 17.09.2025 05:12 PM" at bounding box center [105, 92] width 190 height 20
drag, startPoint x: 75, startPoint y: 95, endPoint x: 24, endPoint y: 95, distance: 51.3
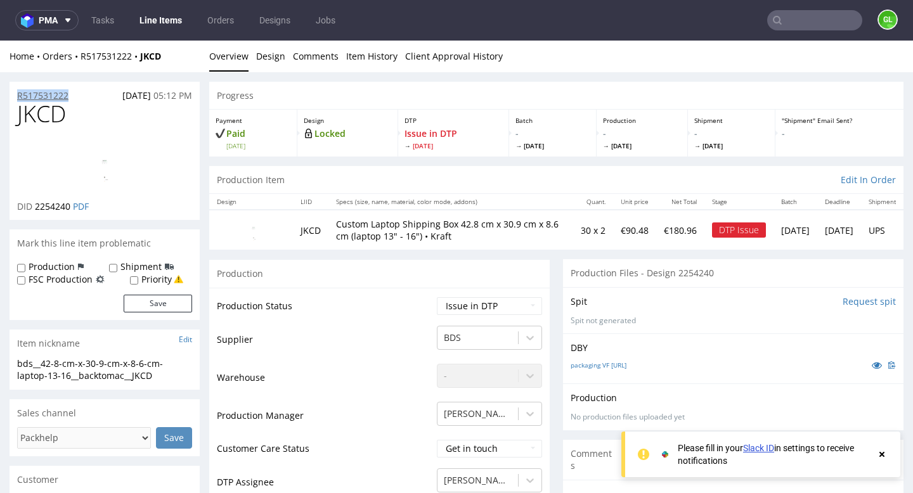
click at [24, 95] on div "R517531222 17.09.2025 05:12 PM" at bounding box center [105, 92] width 190 height 20
copy p "R517531222"
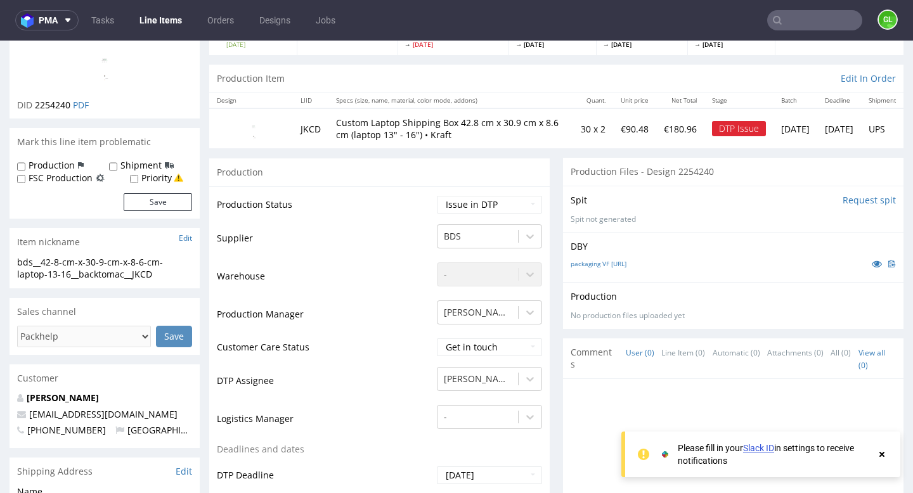
scroll to position [111, 0]
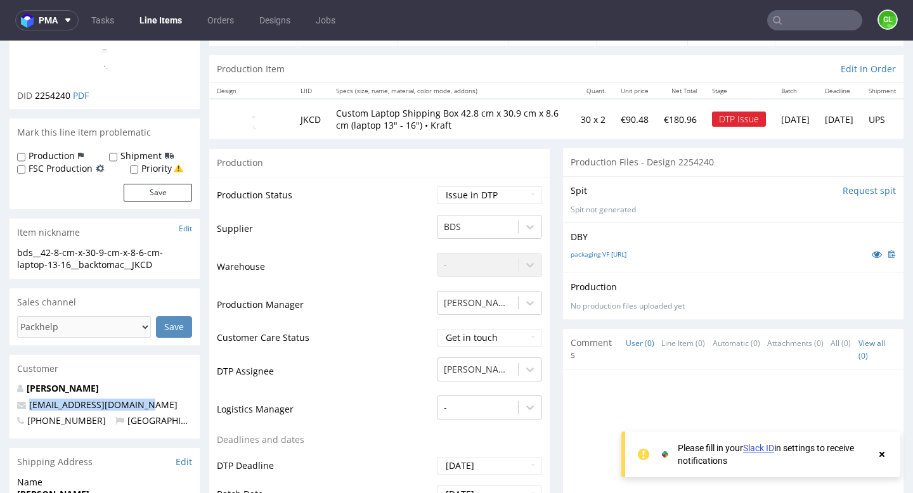
drag, startPoint x: 142, startPoint y: 407, endPoint x: 18, endPoint y: 401, distance: 124.4
click at [18, 401] on p "hakima.kali@backtomac.fr" at bounding box center [104, 405] width 175 height 13
copy span "hakima.kali@backtomac.fr"
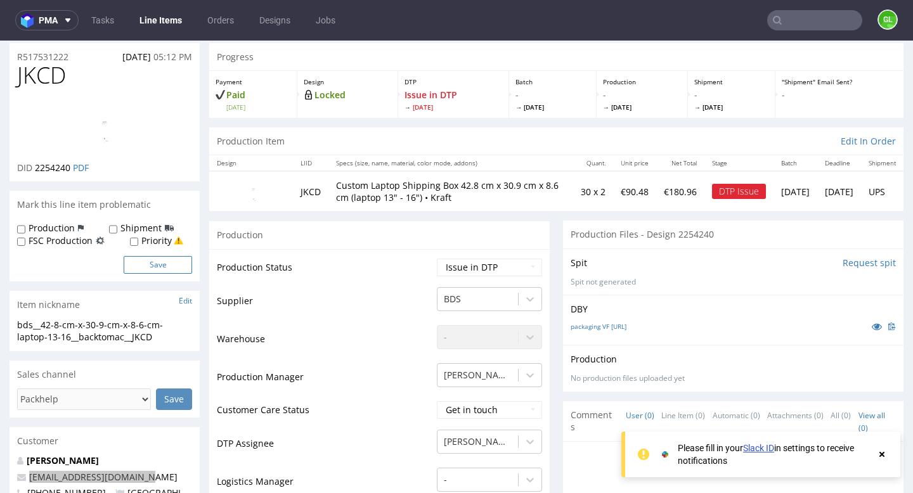
scroll to position [0, 0]
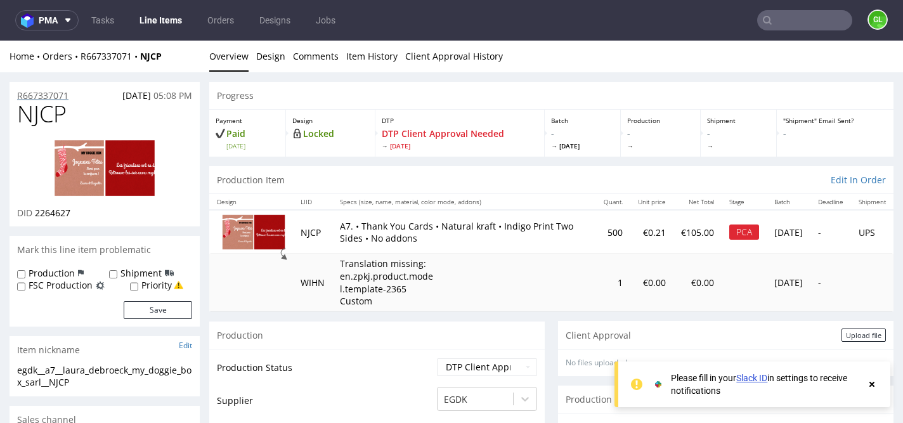
click at [55, 99] on p "R667337071" at bounding box center [42, 95] width 51 height 13
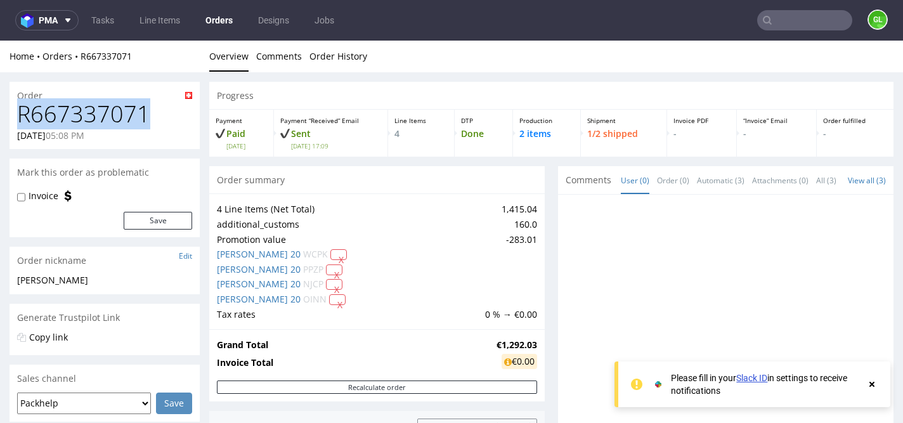
drag, startPoint x: 18, startPoint y: 115, endPoint x: 150, endPoint y: 120, distance: 132.0
click at [150, 120] on h1 "R667337071" at bounding box center [104, 113] width 175 height 25
copy h1 "R667337071"
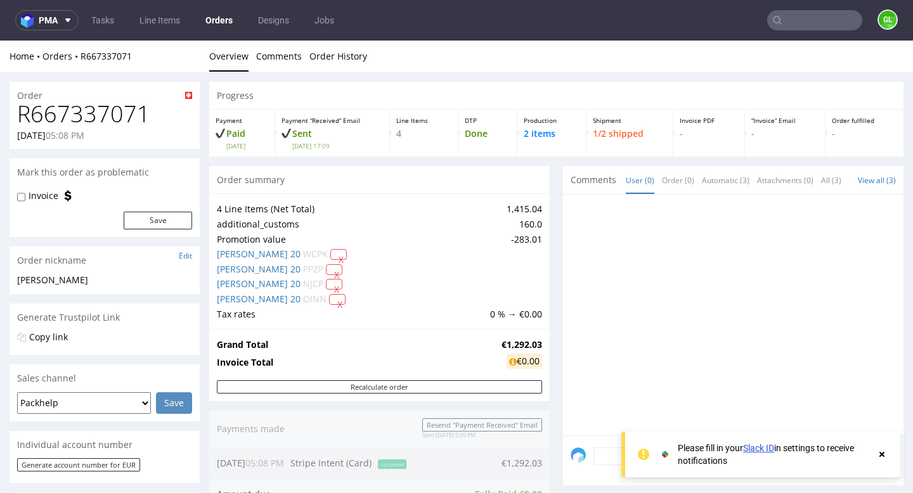
click at [150, 112] on h1 "R667337071" at bounding box center [104, 113] width 175 height 25
drag, startPoint x: 150, startPoint y: 112, endPoint x: 66, endPoint y: 117, distance: 84.5
click at [66, 117] on h1 "R667337071" at bounding box center [104, 113] width 175 height 25
copy h1 "R667337071"
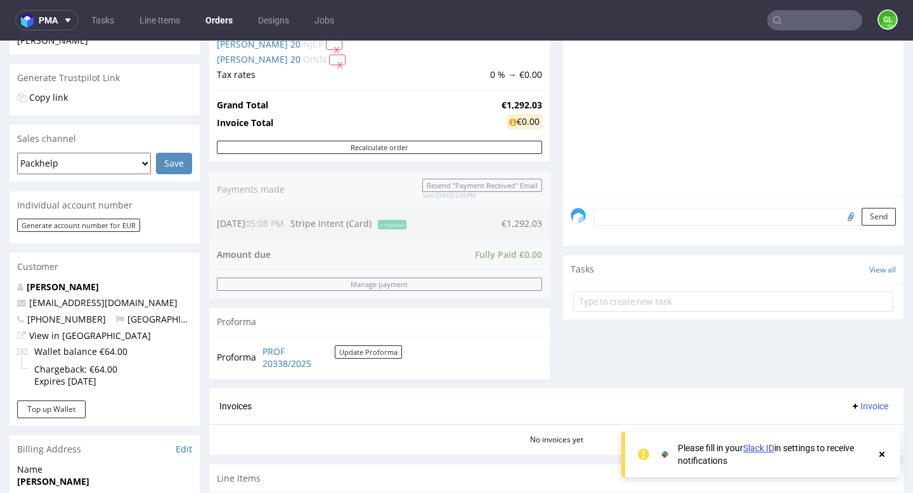
scroll to position [242, 0]
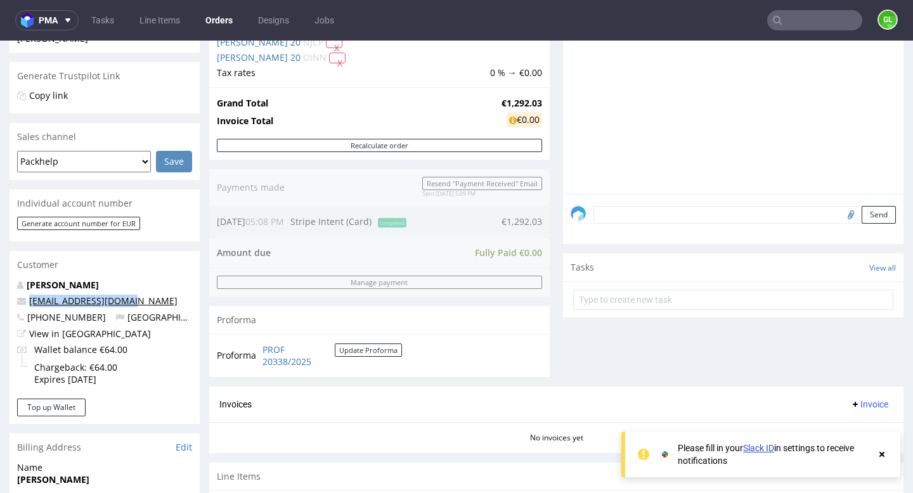
drag, startPoint x: 137, startPoint y: 301, endPoint x: 31, endPoint y: 304, distance: 105.9
click at [31, 304] on p "hello@mydoggiebox.com" at bounding box center [104, 301] width 175 height 13
copy link "hello@mydoggiebox.com"
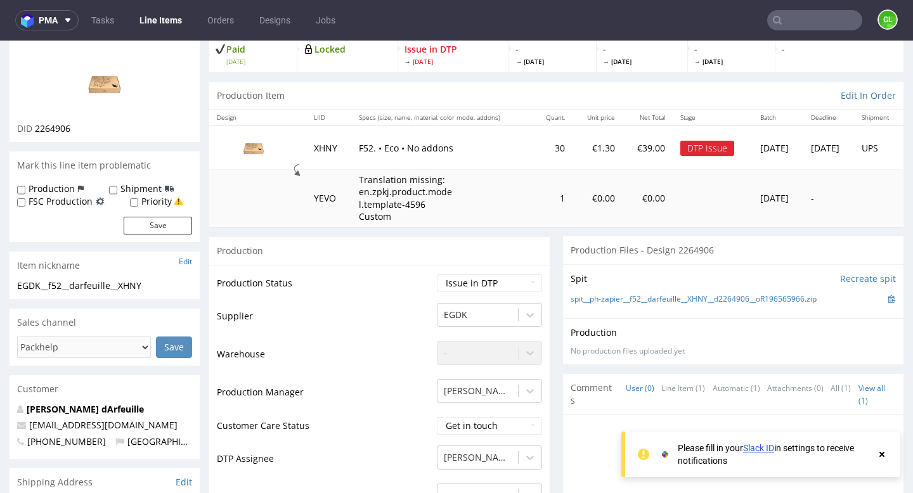
scroll to position [31, 0]
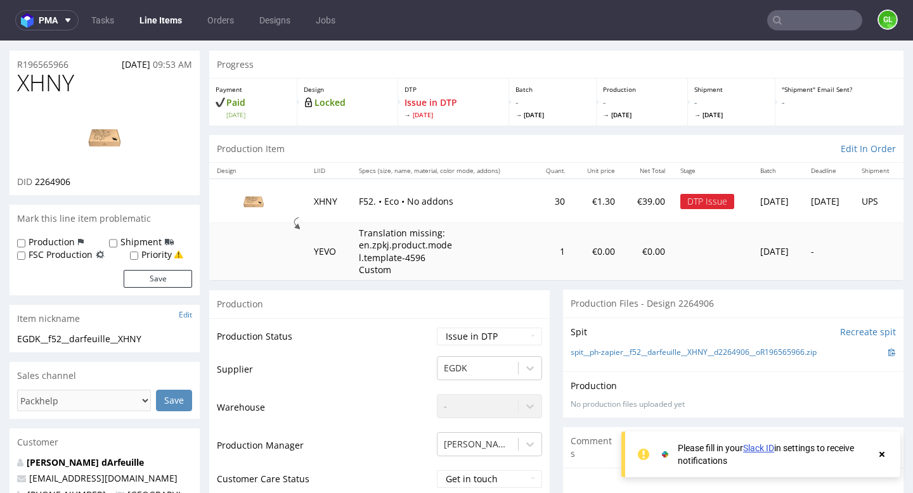
click at [317, 205] on td "XHNY" at bounding box center [328, 201] width 45 height 44
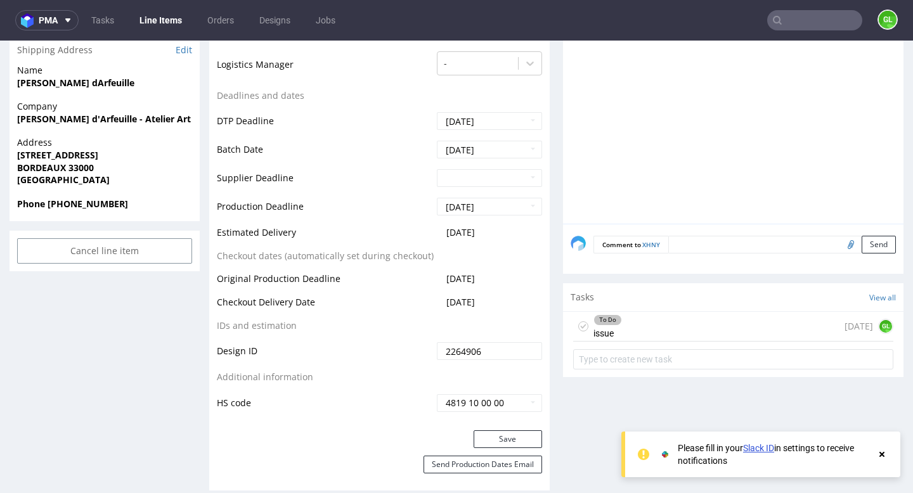
scroll to position [520, 0]
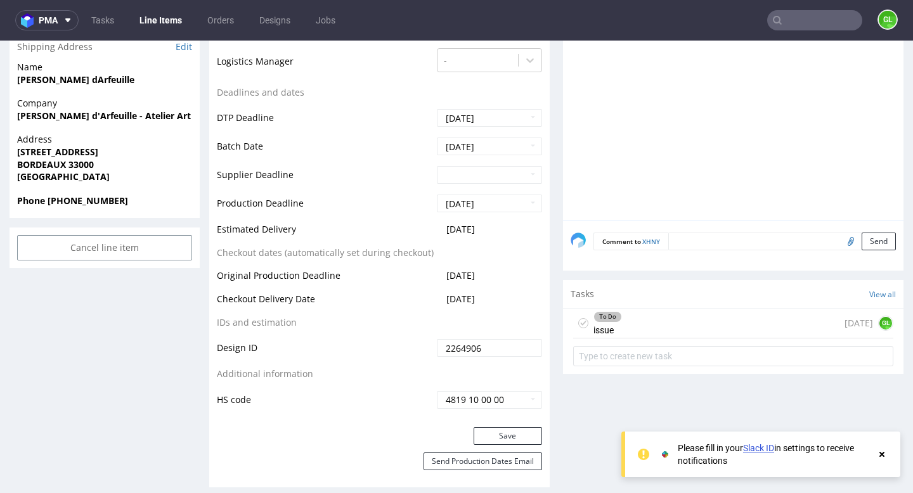
click at [631, 321] on div "To Do issue 1 day ago GL" at bounding box center [733, 324] width 320 height 30
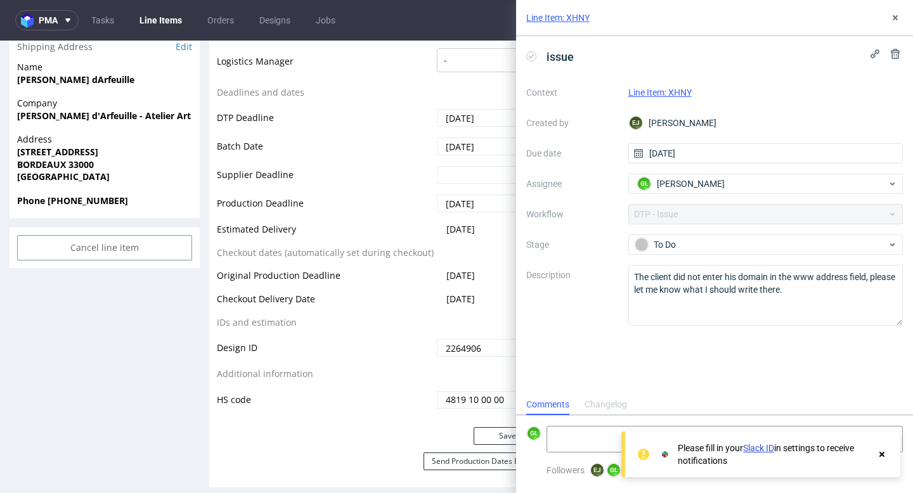
scroll to position [10, 0]
click at [896, 19] on use at bounding box center [895, 17] width 5 height 5
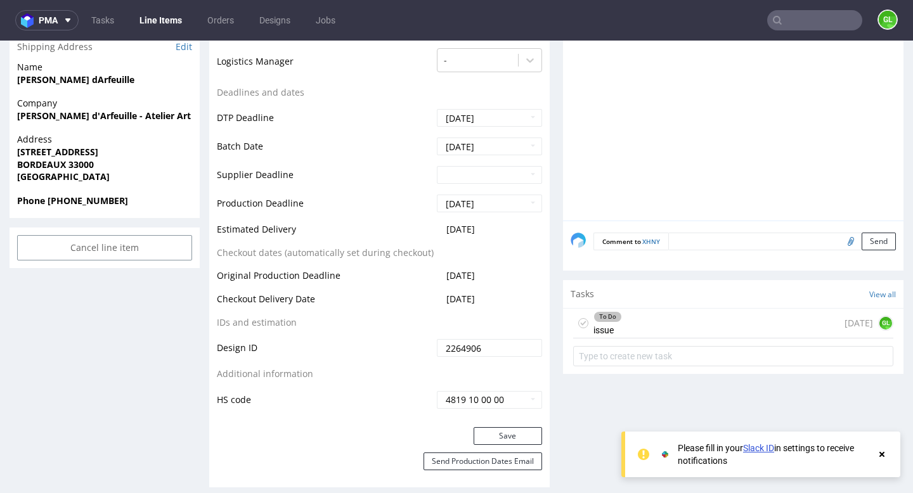
click at [883, 456] on use at bounding box center [881, 454] width 5 height 5
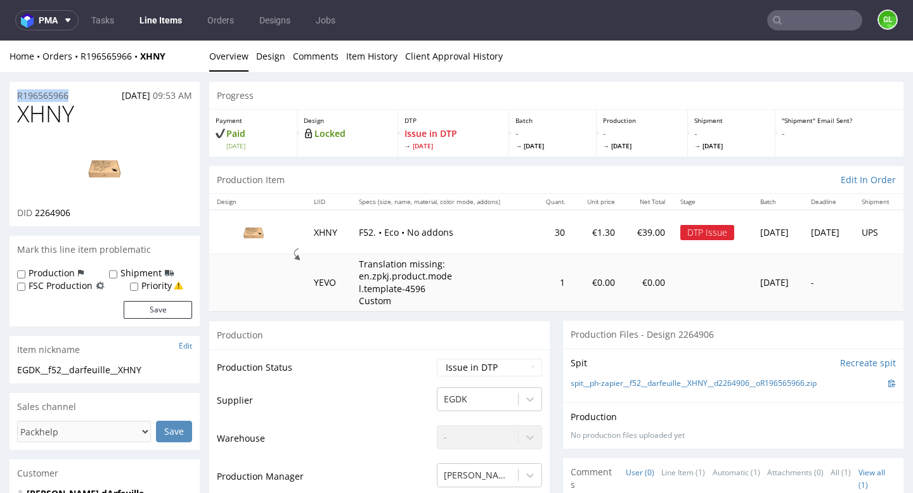
drag, startPoint x: 76, startPoint y: 95, endPoint x: 14, endPoint y: 94, distance: 62.1
click at [14, 94] on div "R196565966 23.09.2025 09:53 AM" at bounding box center [105, 92] width 190 height 20
copy p "R196565966"
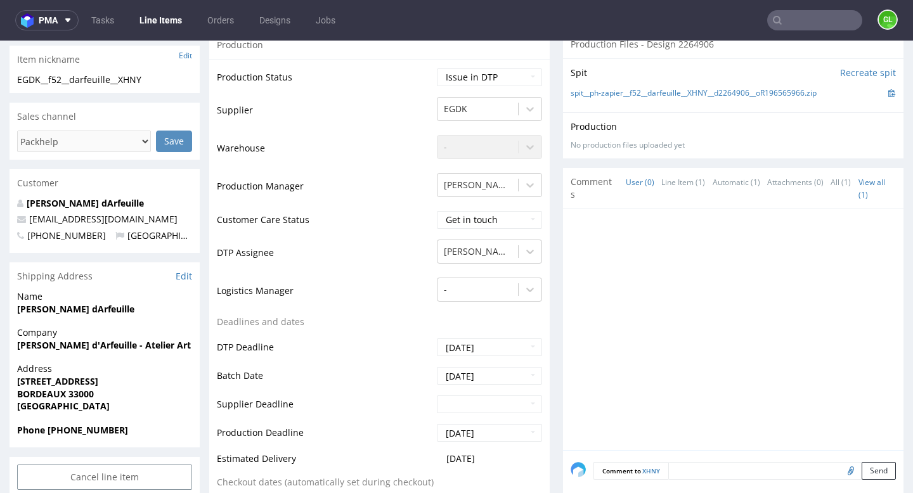
scroll to position [314, 0]
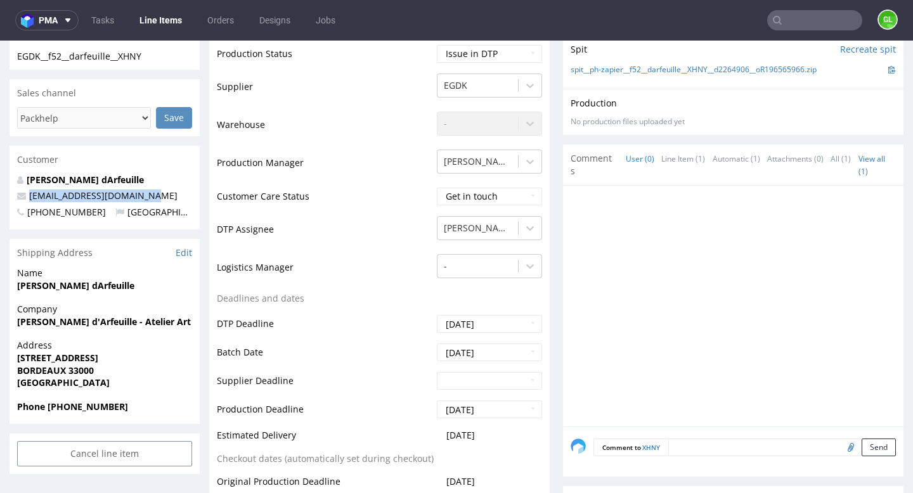
drag, startPoint x: 157, startPoint y: 200, endPoint x: 23, endPoint y: 196, distance: 133.8
click at [23, 196] on p "herminedespax@hotmail.com" at bounding box center [104, 196] width 175 height 13
copy span "herminedespax@hotmail.com"
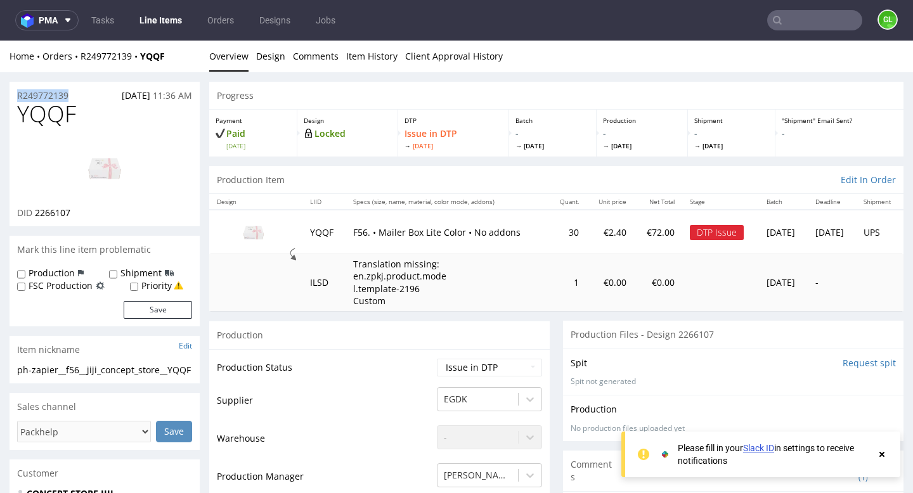
drag, startPoint x: 71, startPoint y: 94, endPoint x: 8, endPoint y: 98, distance: 62.9
copy p "R249772139"
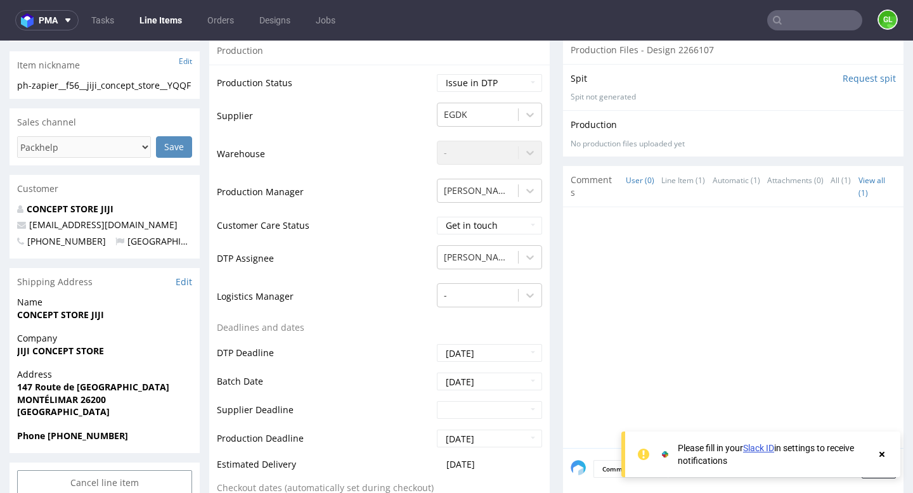
scroll to position [290, 0]
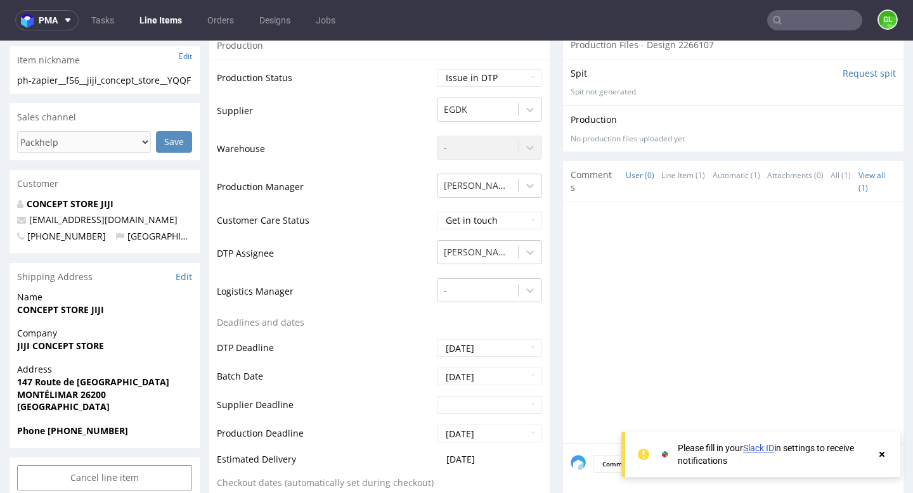
drag, startPoint x: 160, startPoint y: 236, endPoint x: 23, endPoint y: 236, distance: 137.6
click at [23, 226] on p "[EMAIL_ADDRESS][DOMAIN_NAME]" at bounding box center [104, 220] width 175 height 13
copy span "[EMAIL_ADDRESS][DOMAIN_NAME]"
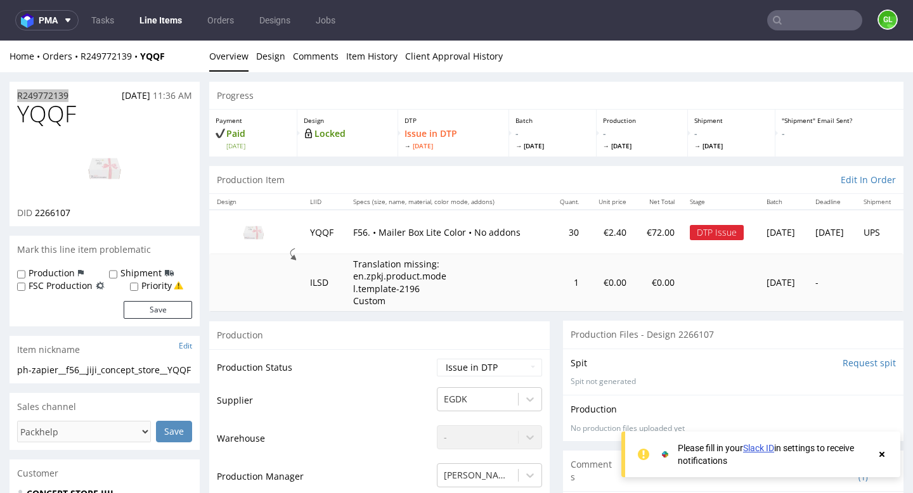
click at [801, 22] on input "text" at bounding box center [814, 20] width 95 height 20
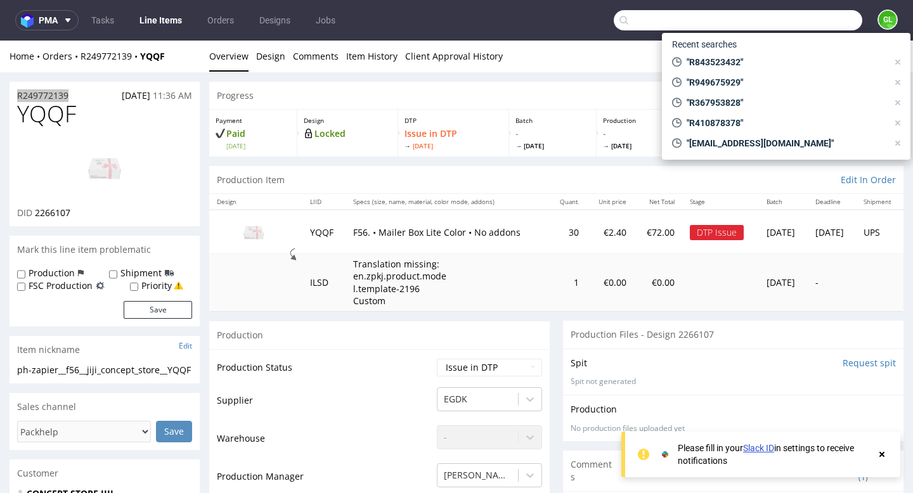
paste input "R667337071"
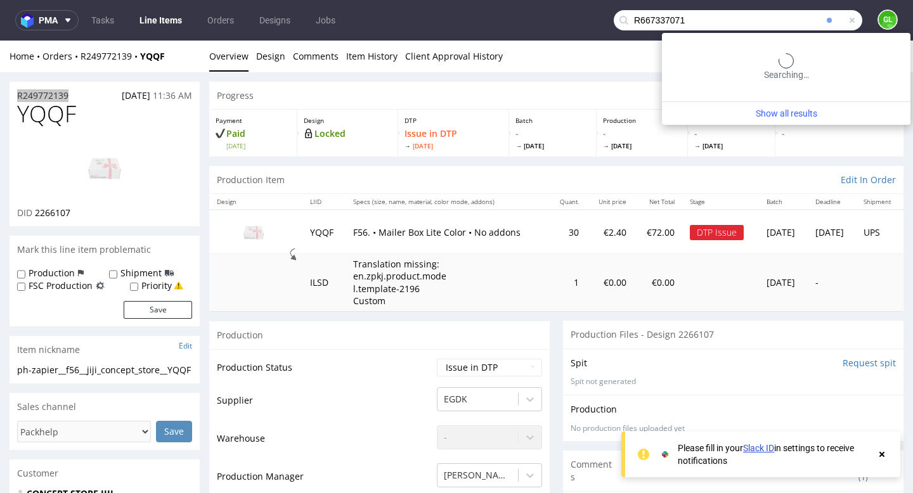
type input "R667337071"
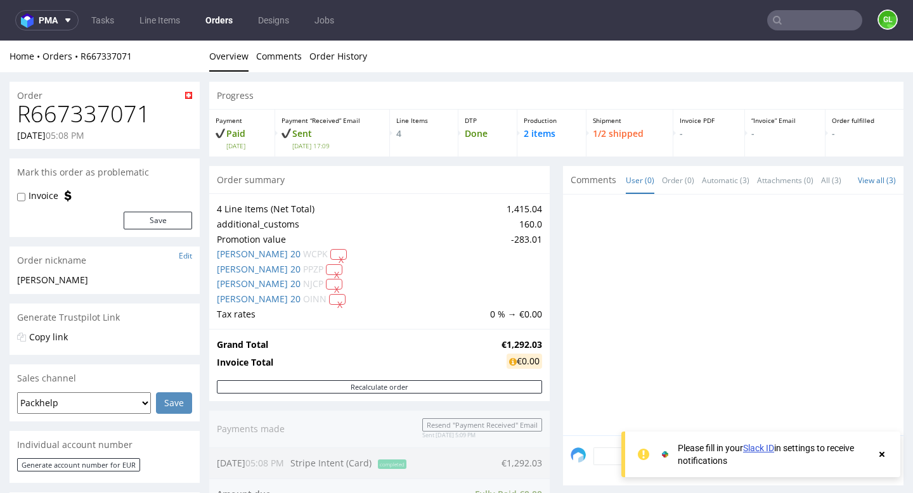
click at [881, 455] on use at bounding box center [881, 454] width 5 height 5
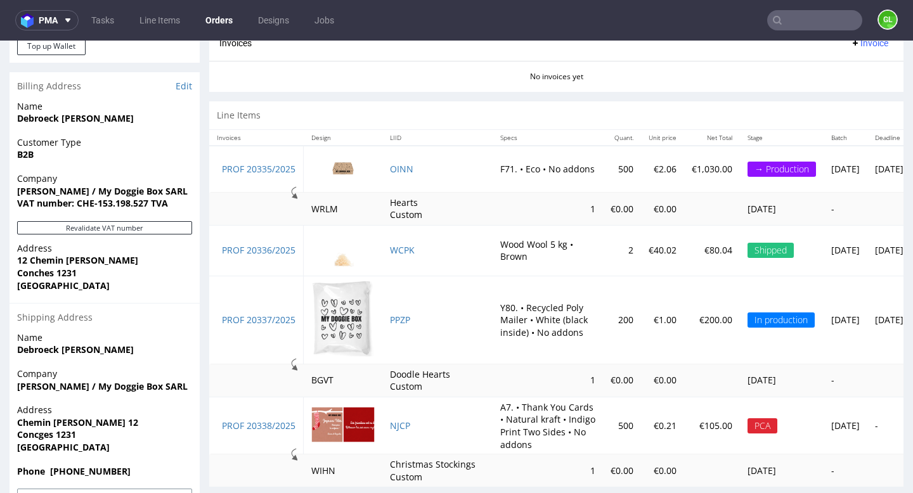
scroll to position [647, 0]
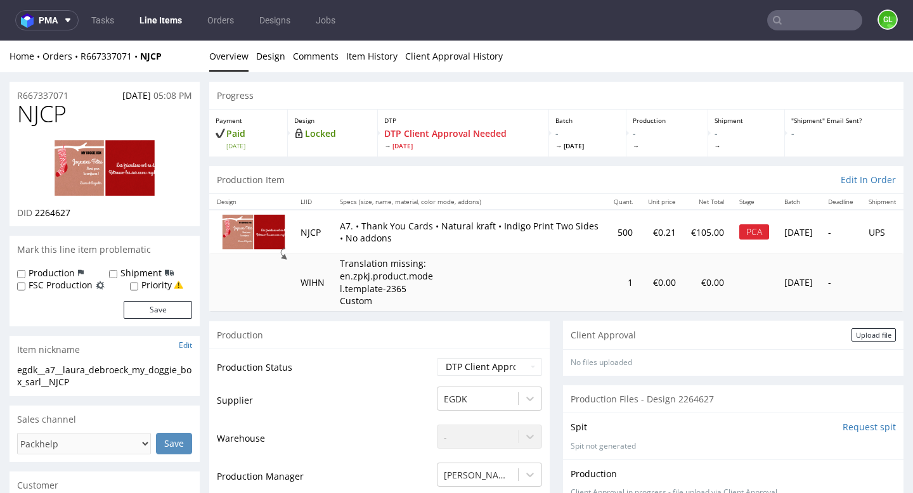
scroll to position [550, 0]
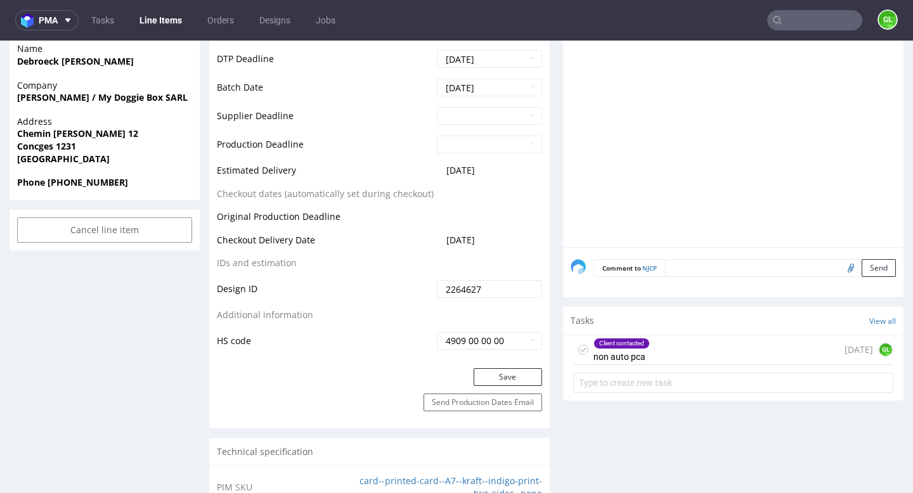
click at [674, 351] on div "Client contacted non auto pca [DATE] GL" at bounding box center [733, 350] width 320 height 30
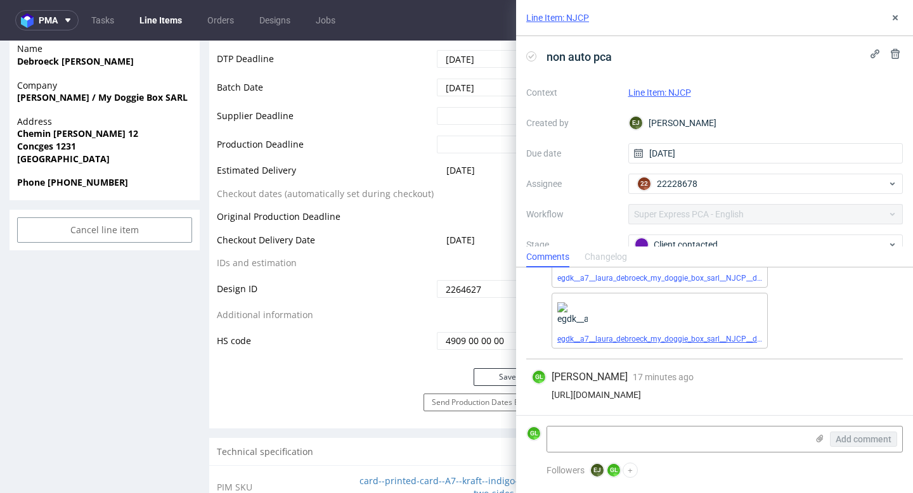
scroll to position [101, 0]
click at [620, 430] on textarea at bounding box center [677, 439] width 260 height 25
paste textarea "I would like to keep a kraft background. Would it be possible to make changes t…"
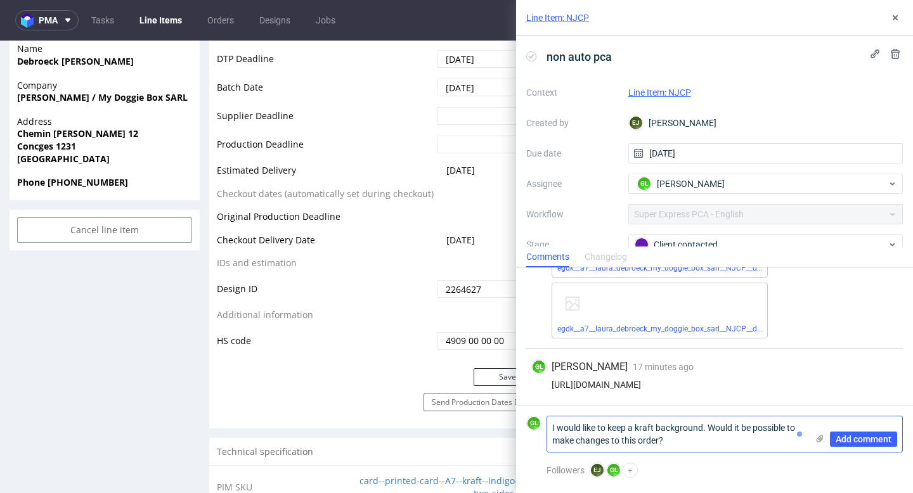
scroll to position [0, 0]
type textarea "I would like to keep a kraft background. Would it be possible to make changes t…"
click at [866, 439] on span "Add comment" at bounding box center [864, 439] width 56 height 9
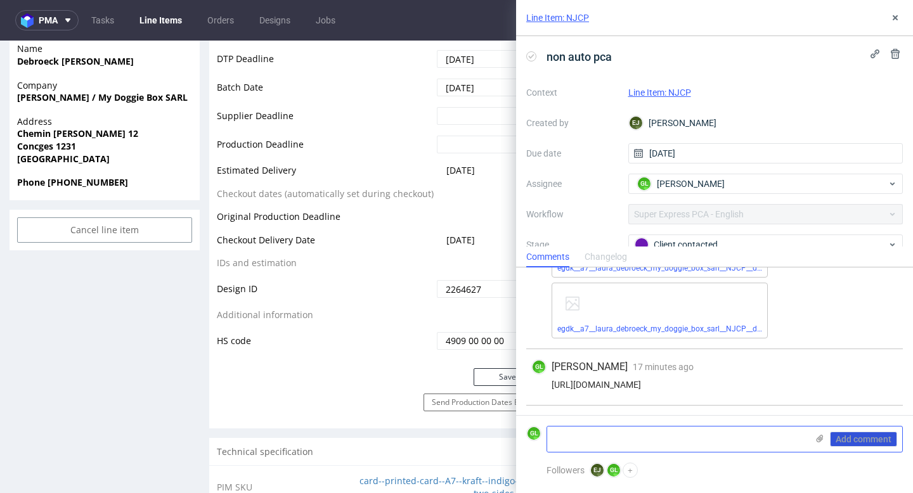
scroll to position [168, 0]
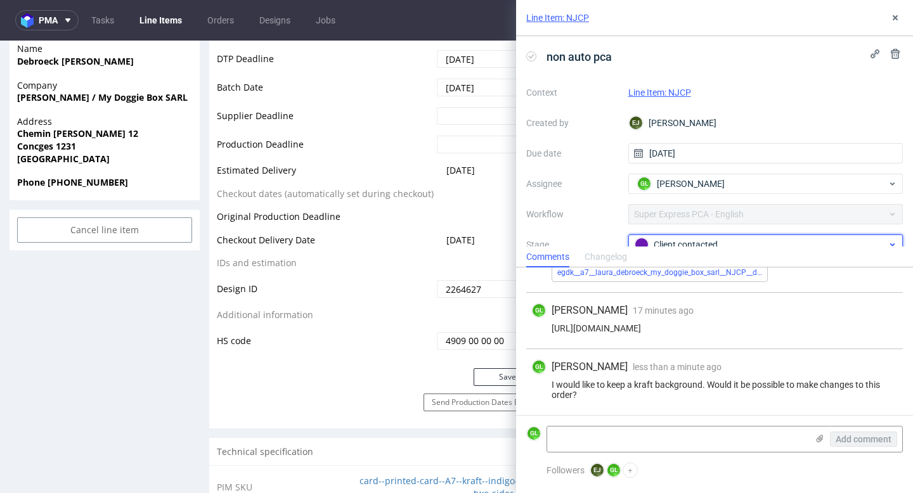
click at [868, 239] on div "Client contacted" at bounding box center [761, 245] width 252 height 14
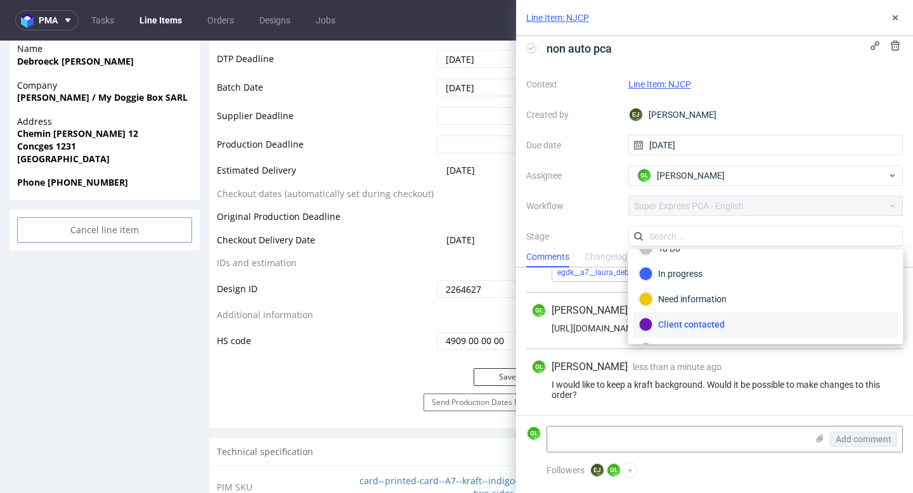
scroll to position [0, 0]
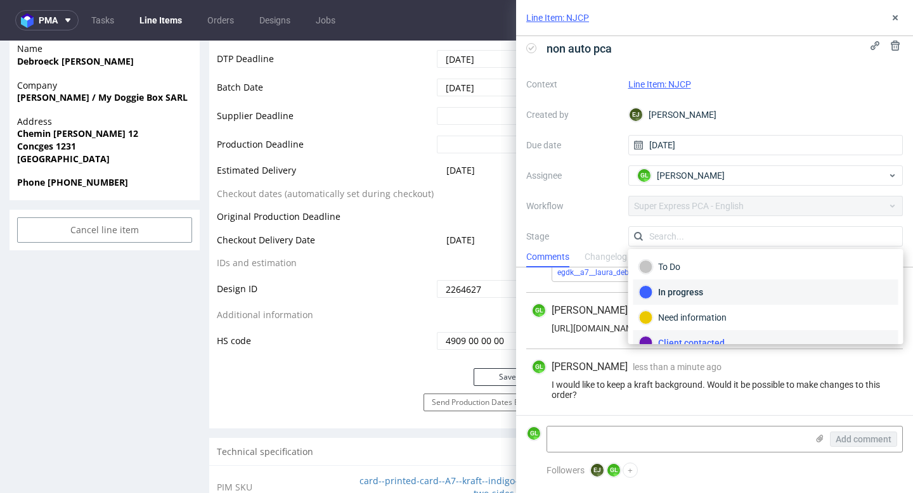
click at [694, 296] on div "In progress" at bounding box center [766, 292] width 254 height 14
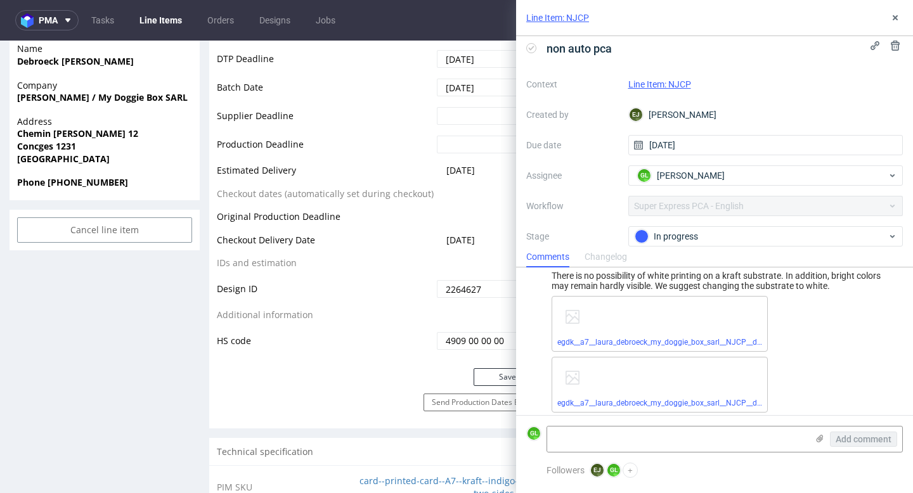
scroll to position [168, 0]
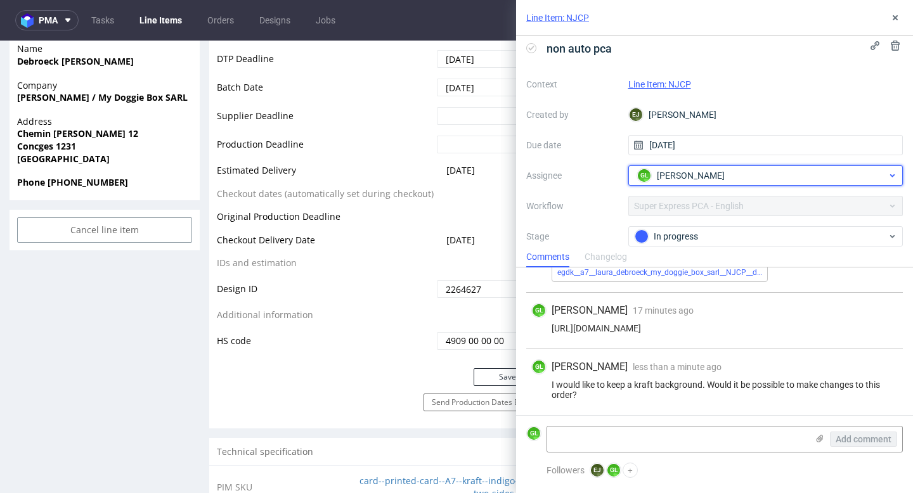
click at [756, 175] on div "GL [PERSON_NAME]" at bounding box center [761, 175] width 254 height 20
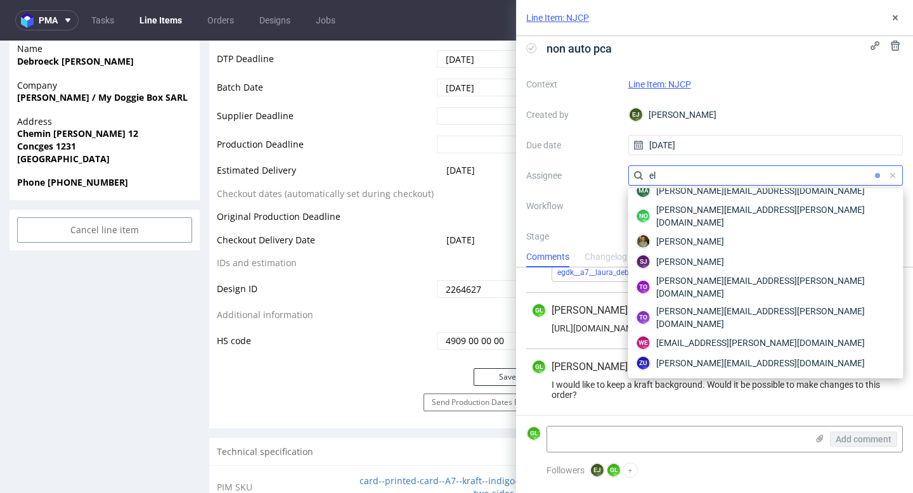
scroll to position [347, 0]
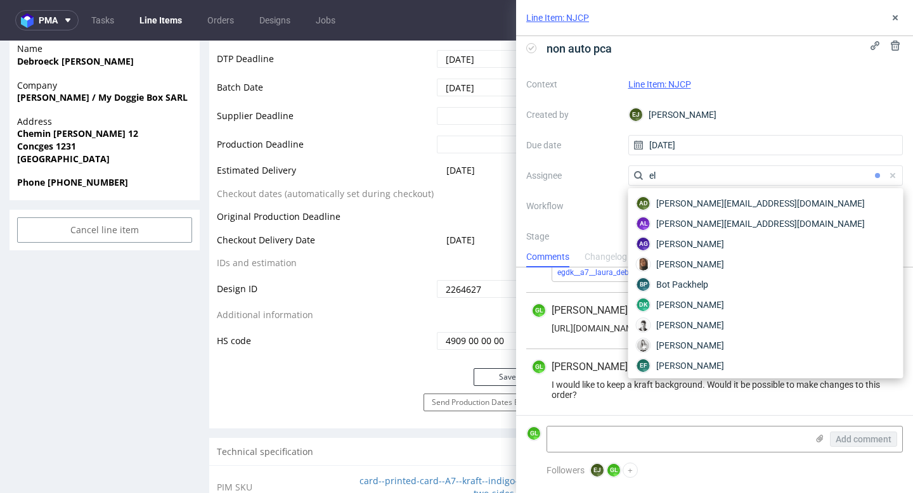
type input "e"
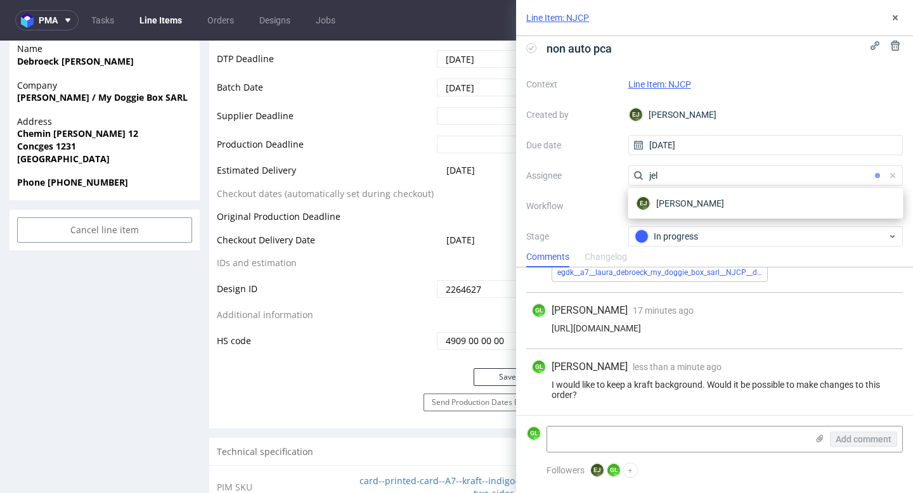
type input "jel"
click at [712, 214] on div "[PERSON_NAME]" at bounding box center [765, 203] width 275 height 30
click at [706, 205] on span "[PERSON_NAME]" at bounding box center [690, 203] width 68 height 13
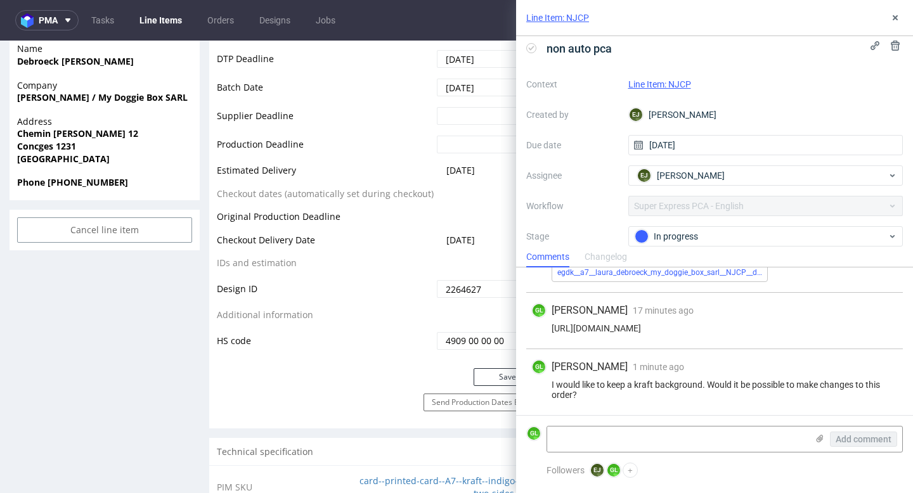
drag, startPoint x: 500, startPoint y: 271, endPoint x: 482, endPoint y: 262, distance: 19.8
click at [482, 262] on table "Production Status Waiting for Artwork Waiting for Diecut Waiting for Mockup Wai…" at bounding box center [379, 79] width 325 height 544
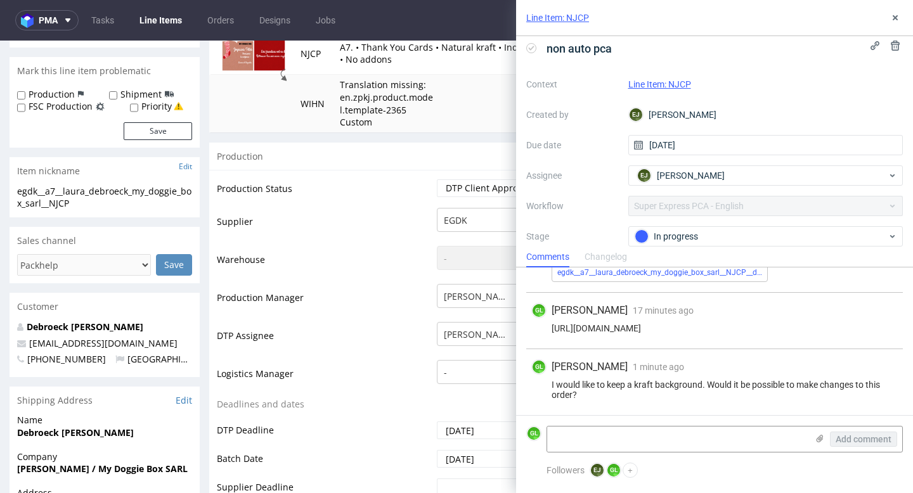
scroll to position [141, 0]
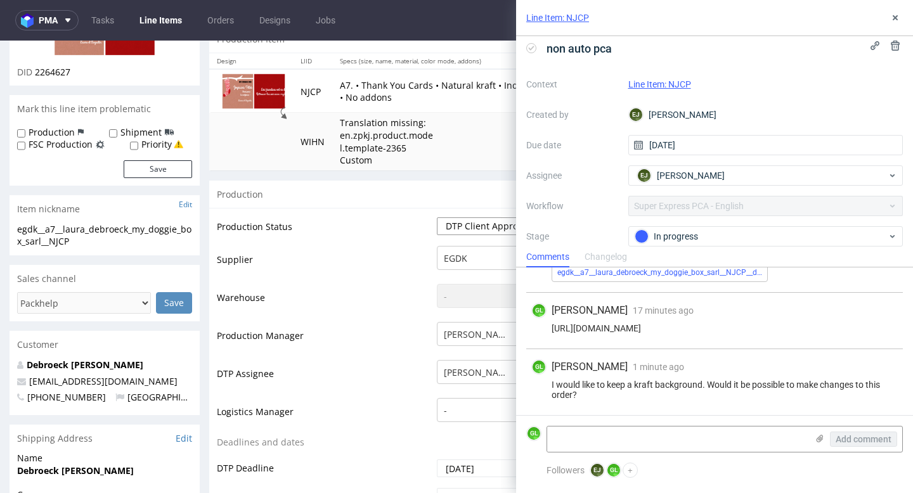
click at [461, 225] on select "Waiting for Artwork Waiting for Diecut Waiting for Mockup Waiting for DTP Waiti…" at bounding box center [489, 226] width 105 height 18
click at [725, 371] on div "GL [PERSON_NAME] 1 minute ago [DATE] 16:45" at bounding box center [714, 366] width 366 height 15
click at [755, 382] on div "I would like to keep a kraft background. Would it be possible to make changes t…" at bounding box center [714, 390] width 366 height 20
click at [689, 384] on div "I would like to keep a kraft background. Would it be possible to make changes t…" at bounding box center [714, 390] width 366 height 20
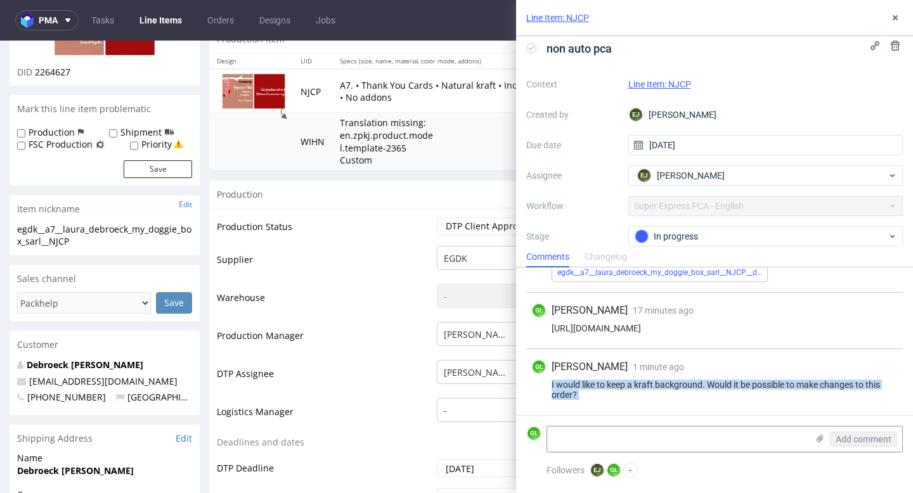
click at [689, 384] on div "I would like to keep a kraft background. Would it be possible to make changes t…" at bounding box center [714, 390] width 366 height 20
click at [781, 333] on div "[URL][DOMAIN_NAME]" at bounding box center [714, 328] width 366 height 10
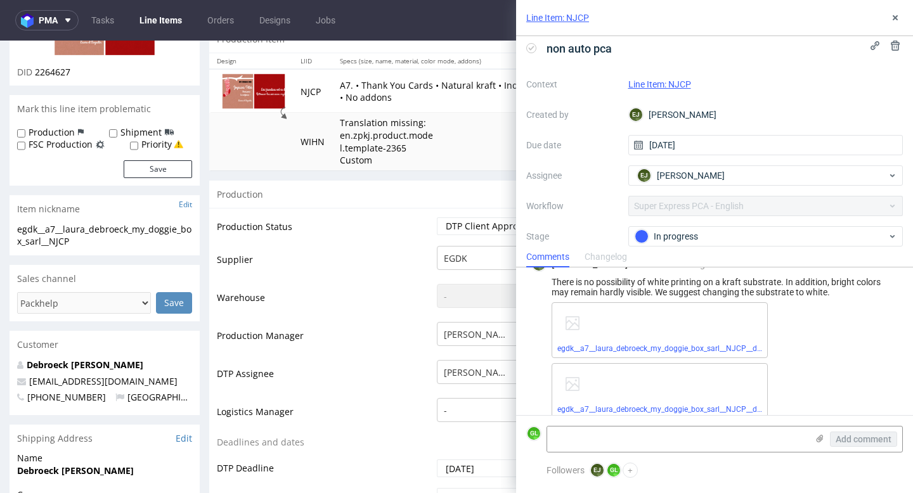
scroll to position [168, 0]
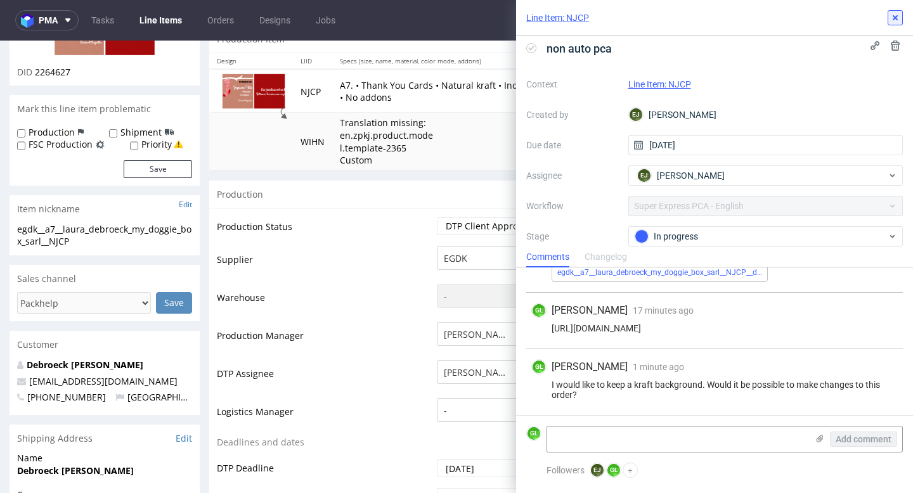
click at [895, 15] on icon at bounding box center [895, 18] width 10 height 10
